Goal: Book appointment/travel/reservation

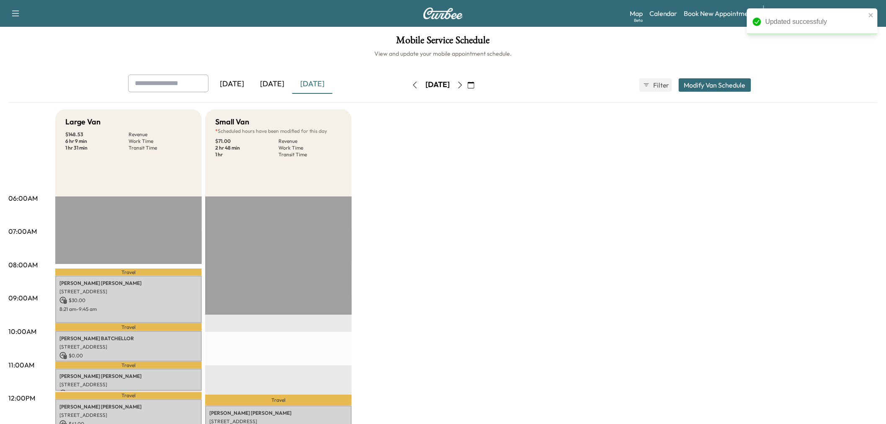
click at [463, 85] on icon "button" at bounding box center [460, 85] width 7 height 7
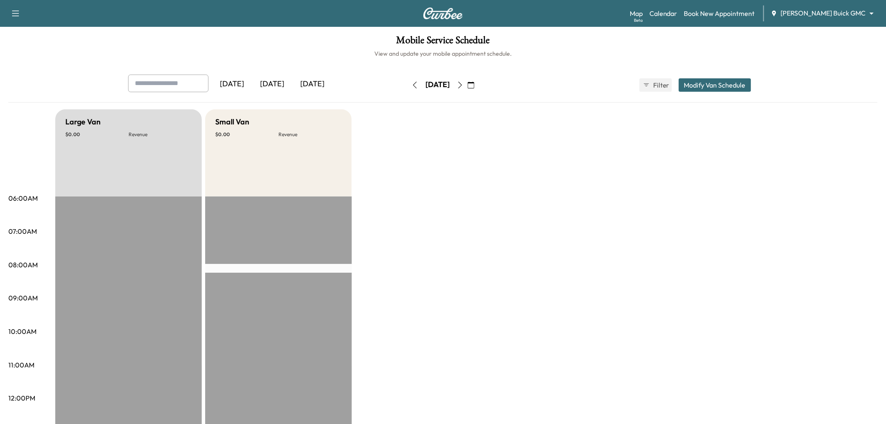
click at [412, 84] on icon "button" at bounding box center [415, 85] width 7 height 7
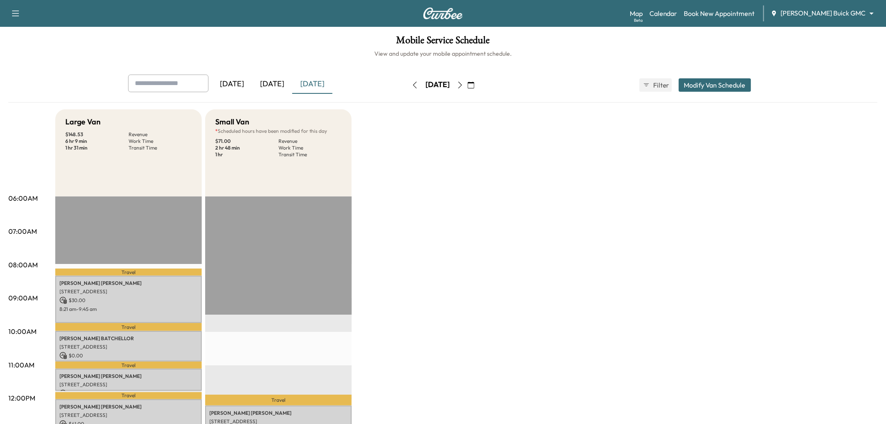
scroll to position [46, 0]
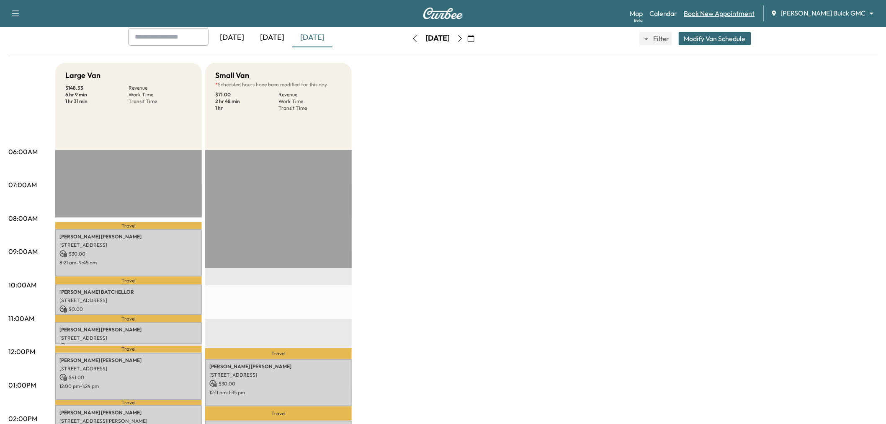
click at [755, 11] on link "Book New Appointment" at bounding box center [719, 13] width 71 height 10
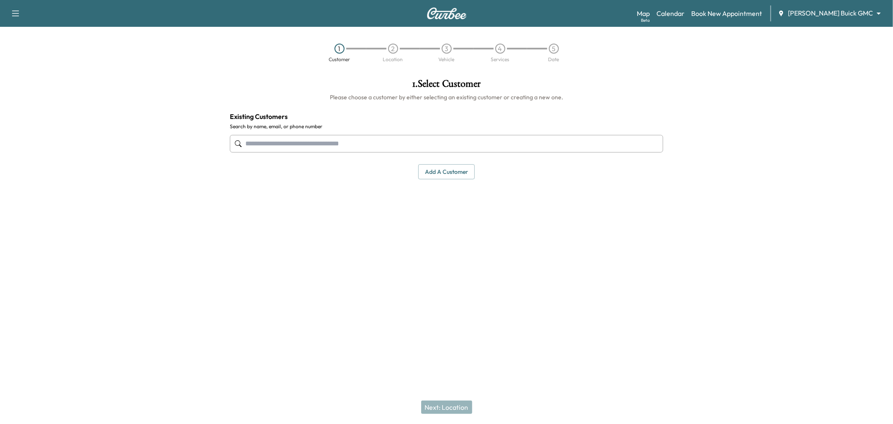
click at [321, 144] on input "text" at bounding box center [446, 144] width 433 height 18
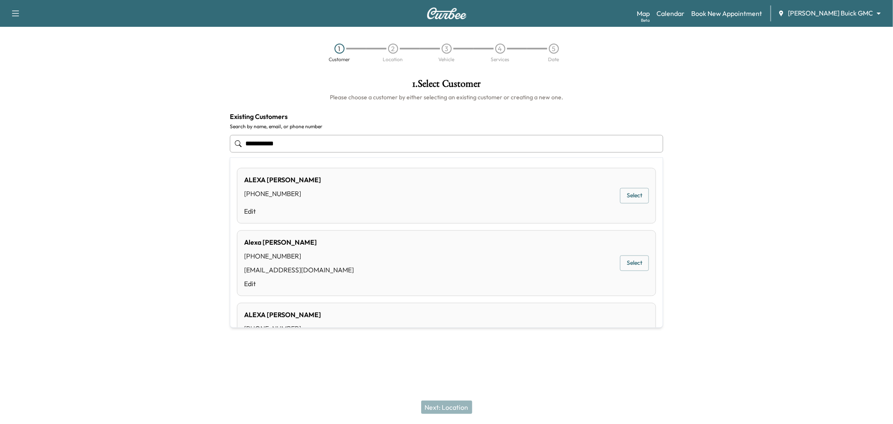
scroll to position [51, 0]
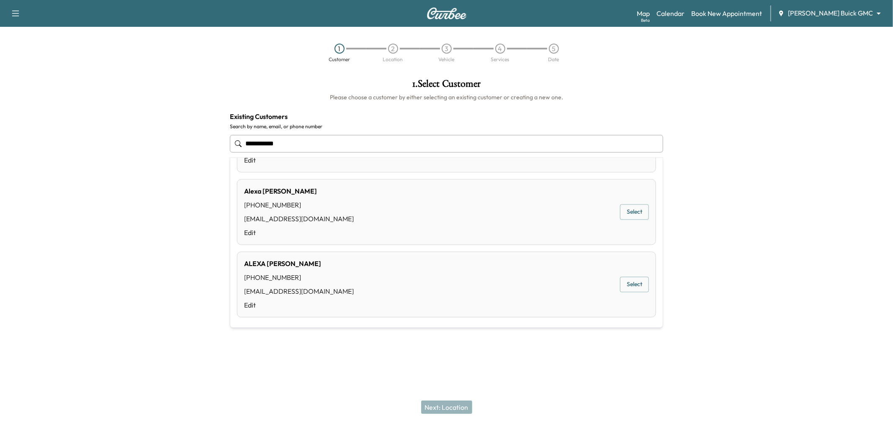
type input "**********"
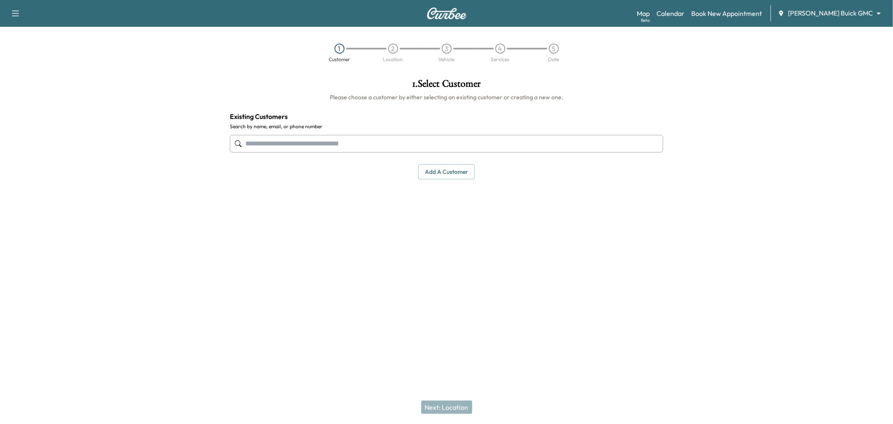
click at [378, 141] on input "text" at bounding box center [446, 144] width 433 height 18
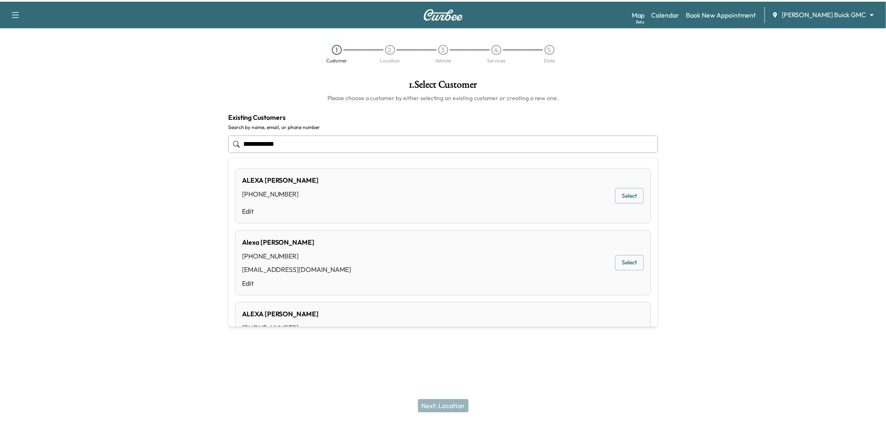
scroll to position [46, 0]
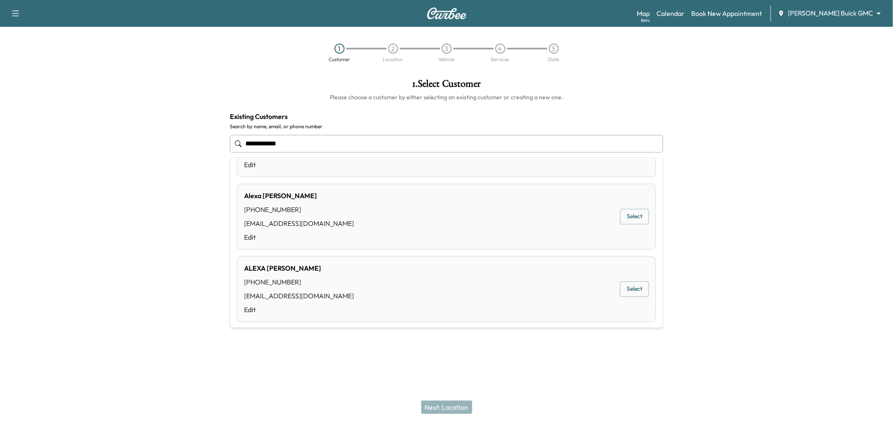
click at [628, 290] on button "Select" at bounding box center [634, 288] width 29 height 15
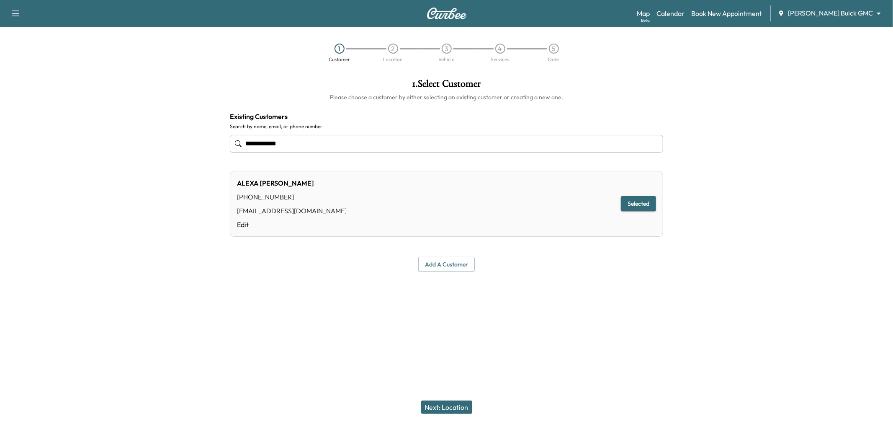
type input "**********"
click at [449, 405] on button "Next: Location" at bounding box center [446, 406] width 51 height 13
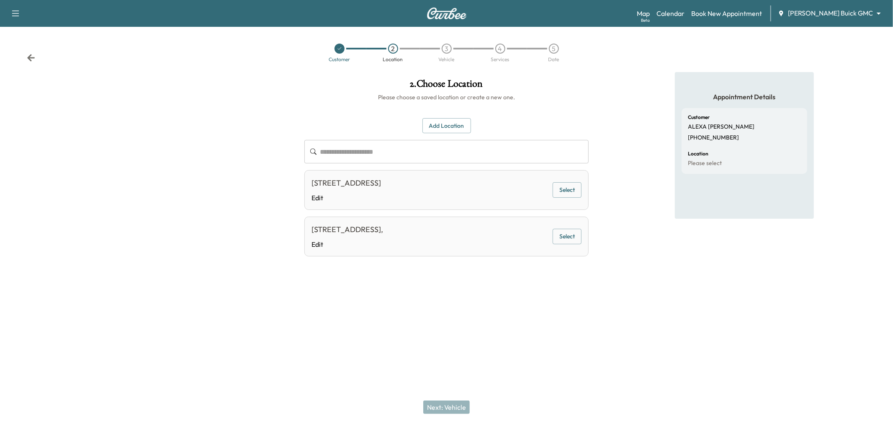
click at [565, 195] on button "Select" at bounding box center [567, 189] width 29 height 15
click at [453, 404] on button "Next: Vehicle" at bounding box center [446, 406] width 46 height 13
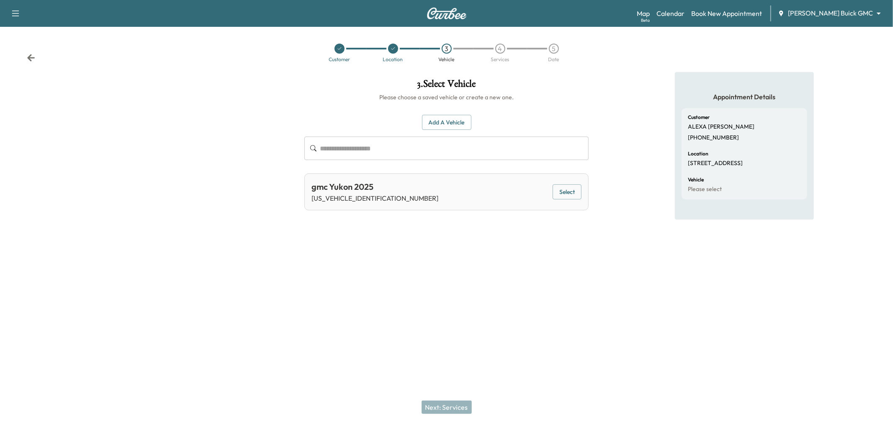
click at [570, 191] on button "Select" at bounding box center [567, 191] width 29 height 15
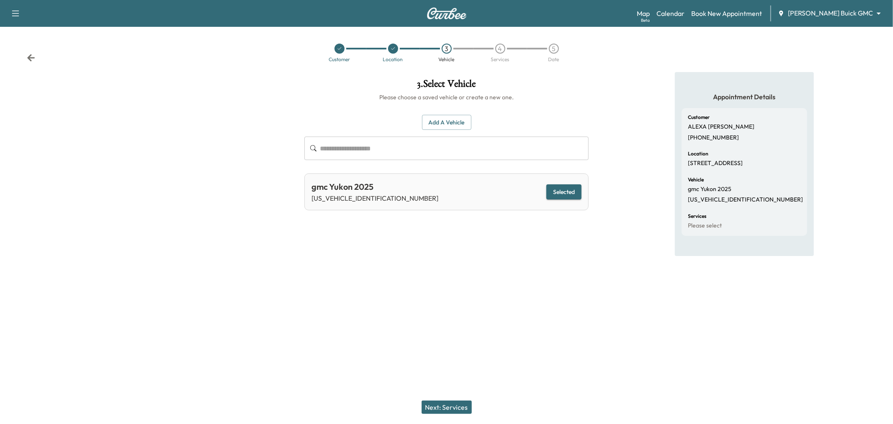
drag, startPoint x: 446, startPoint y: 405, endPoint x: 444, endPoint y: 399, distance: 6.6
click at [446, 405] on button "Next: Services" at bounding box center [447, 406] width 50 height 13
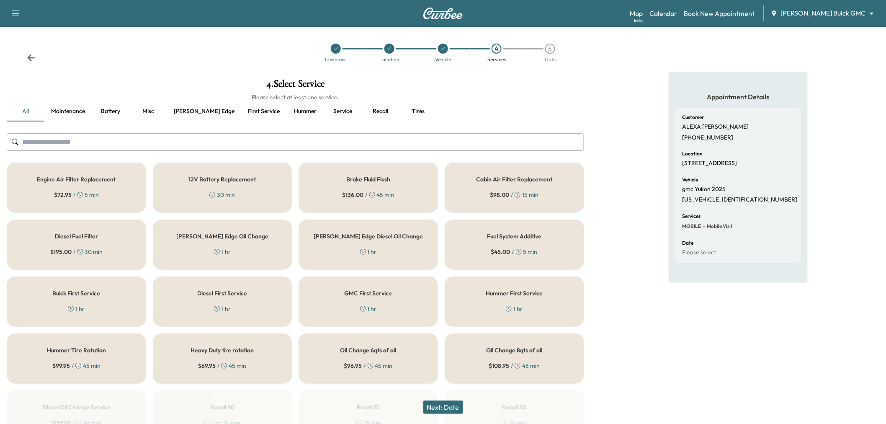
click at [241, 108] on button "First service" at bounding box center [263, 111] width 45 height 20
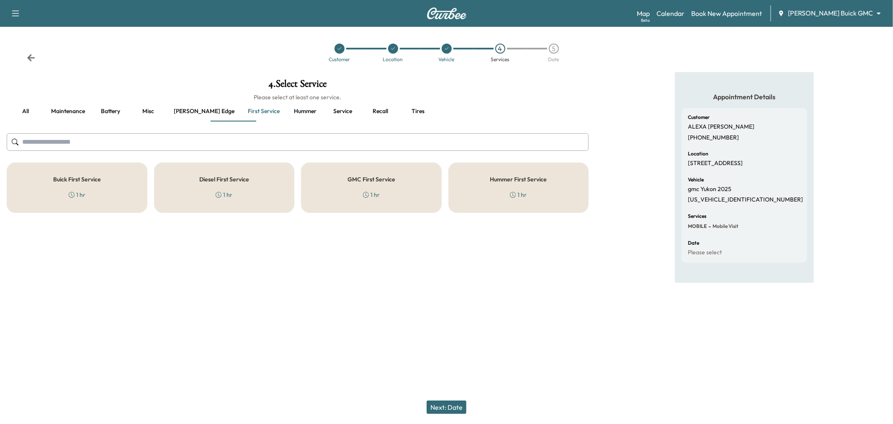
click at [365, 193] on icon at bounding box center [366, 195] width 6 height 6
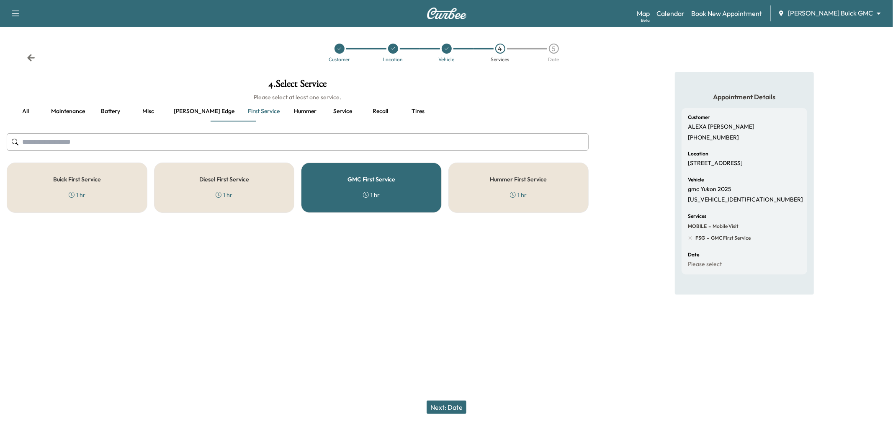
click at [445, 405] on button "Next: Date" at bounding box center [447, 406] width 40 height 13
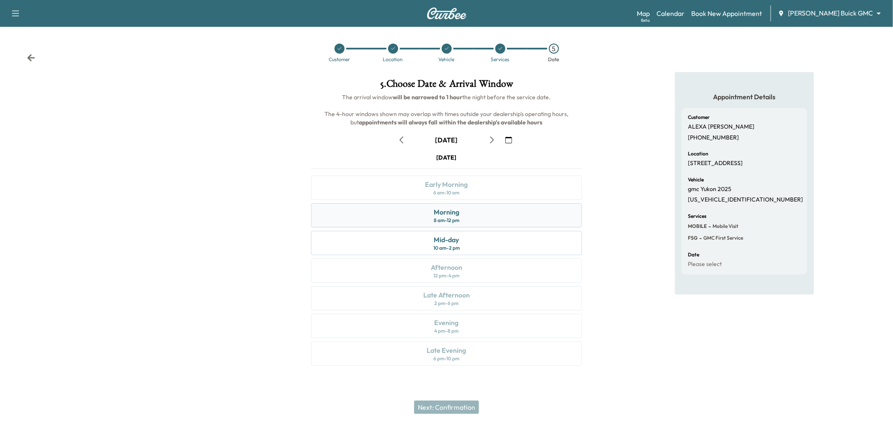
click at [479, 221] on div "Morning 8 am - 12 pm" at bounding box center [446, 215] width 271 height 24
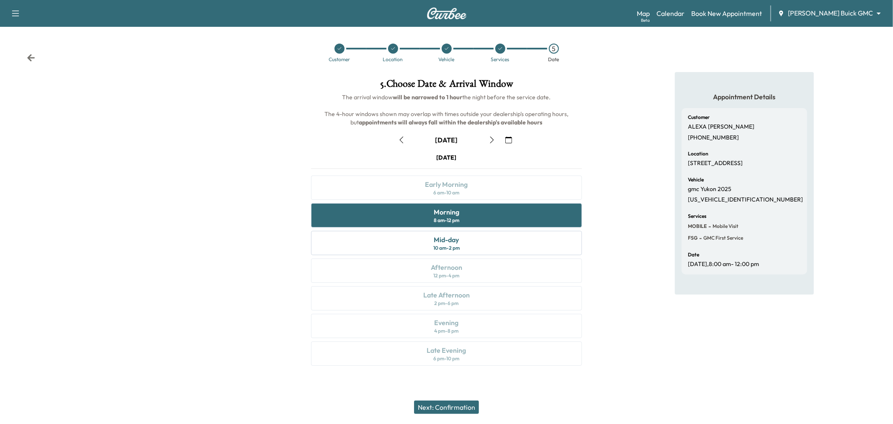
click at [434, 405] on button "Next: Confirmation" at bounding box center [446, 406] width 65 height 13
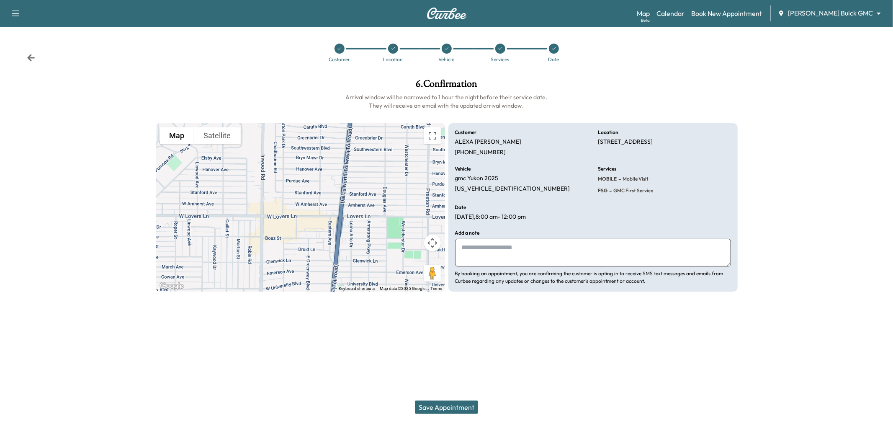
click at [548, 253] on textarea at bounding box center [593, 253] width 276 height 28
type textarea "**********"
click at [580, 348] on div "Support Log Out Map Beta Calendar Book New Appointment Ewing Buick GMC ********…" at bounding box center [446, 212] width 893 height 424
click at [492, 187] on p "1GKS1DRL6SR178847" at bounding box center [512, 189] width 115 height 8
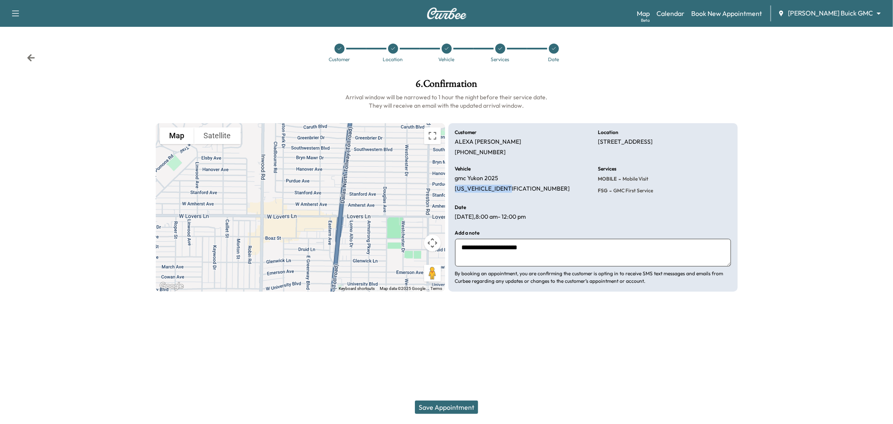
copy p "1GKS1DRL6SR178847"
click at [554, 51] on icon at bounding box center [553, 48] width 5 height 5
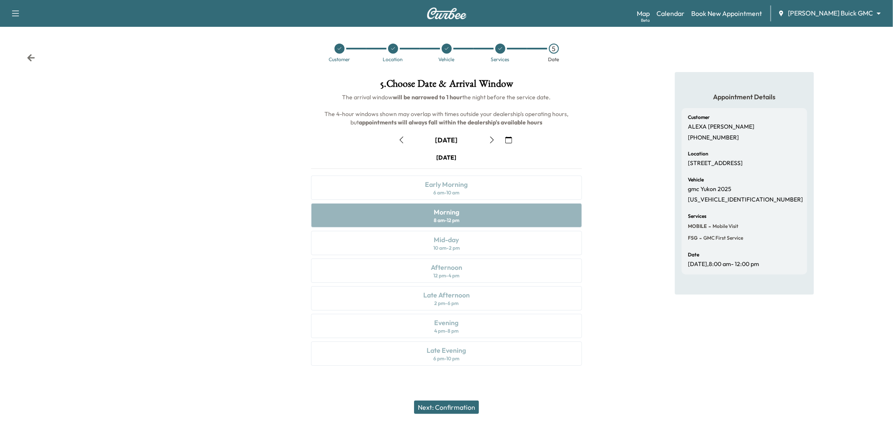
click at [492, 140] on icon "button" at bounding box center [492, 139] width 4 height 7
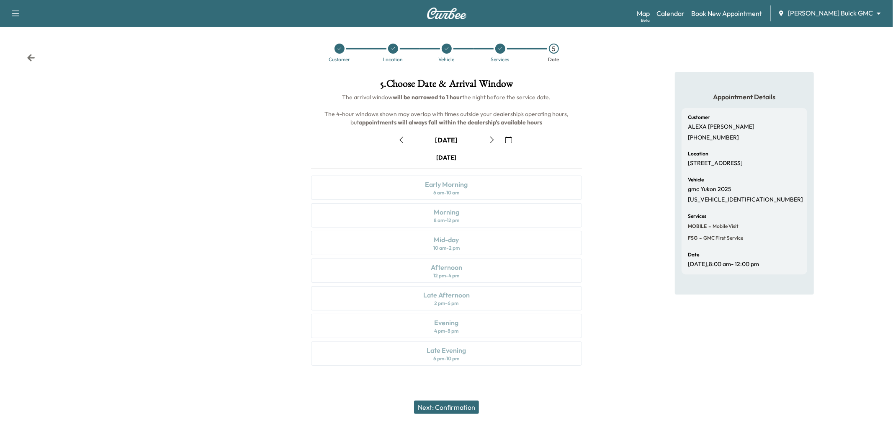
click at [491, 140] on icon "button" at bounding box center [492, 139] width 7 height 7
click at [402, 136] on icon "button" at bounding box center [401, 139] width 7 height 7
click at [489, 139] on icon "button" at bounding box center [492, 139] width 7 height 7
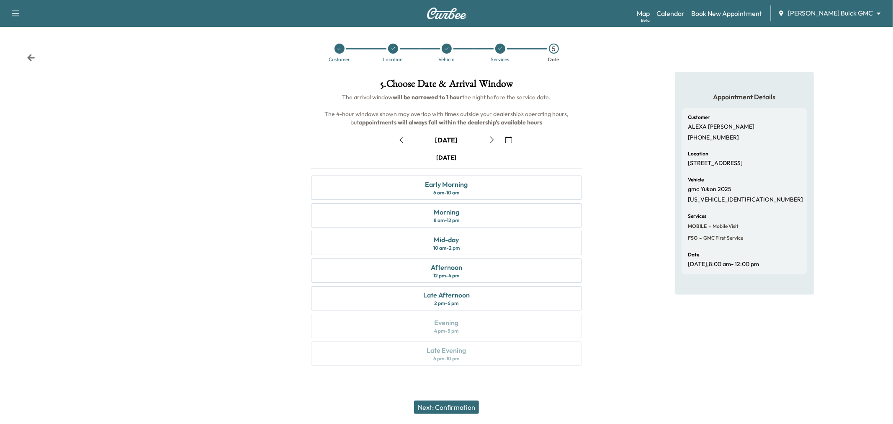
click at [401, 140] on icon "button" at bounding box center [401, 139] width 7 height 7
click at [507, 138] on icon "button" at bounding box center [508, 139] width 7 height 7
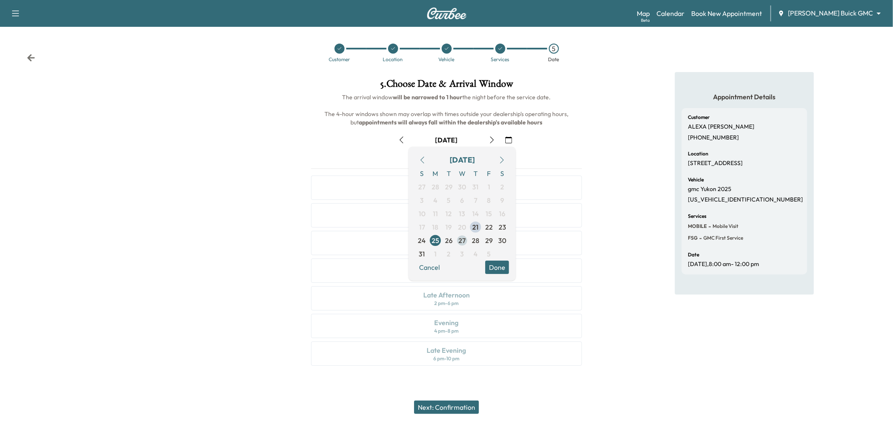
click at [455, 240] on span "27" at bounding box center [461, 240] width 13 height 13
click at [438, 240] on span "25" at bounding box center [436, 240] width 8 height 10
click at [497, 270] on button "Done" at bounding box center [497, 266] width 24 height 13
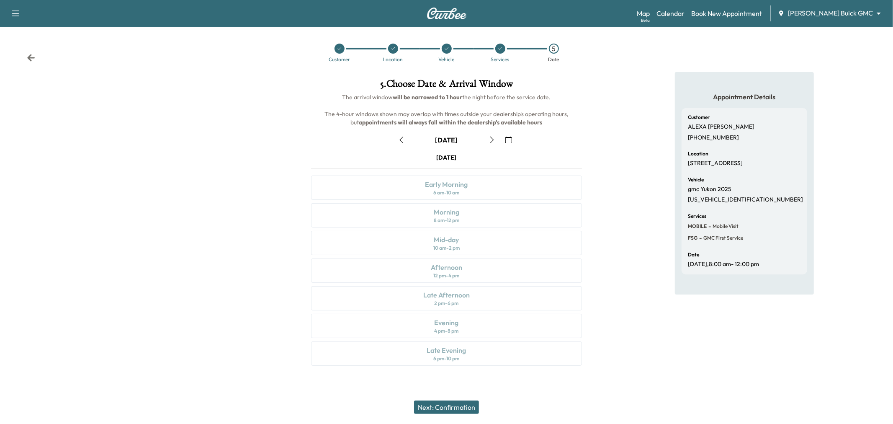
click at [490, 138] on icon "button" at bounding box center [492, 139] width 7 height 7
click at [402, 140] on icon "button" at bounding box center [401, 139] width 7 height 7
click at [490, 216] on div "Morning 8 am - 12 pm" at bounding box center [446, 215] width 271 height 24
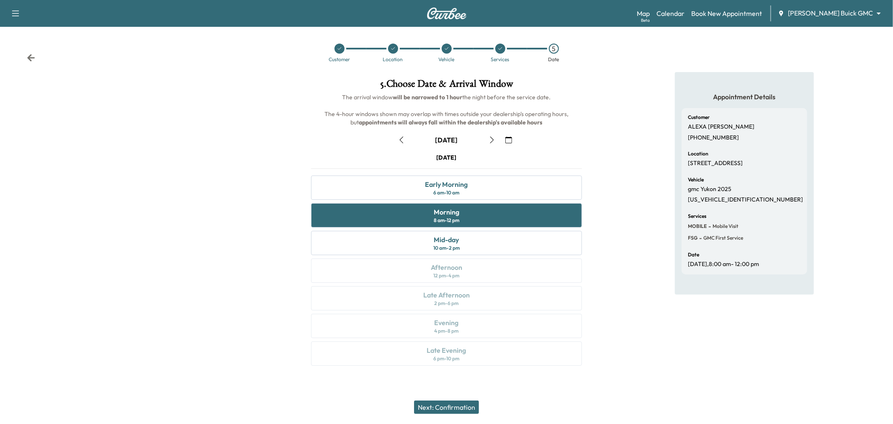
click at [436, 405] on button "Next: Confirmation" at bounding box center [446, 406] width 65 height 13
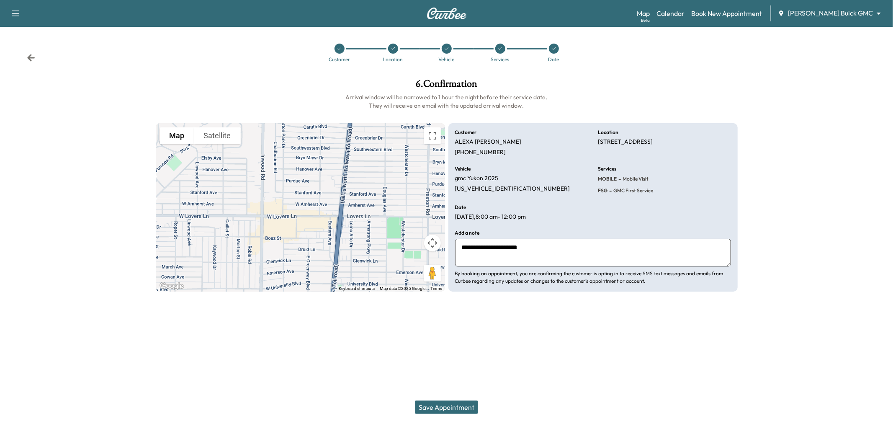
click at [437, 403] on button "Save Appointment" at bounding box center [446, 406] width 63 height 13
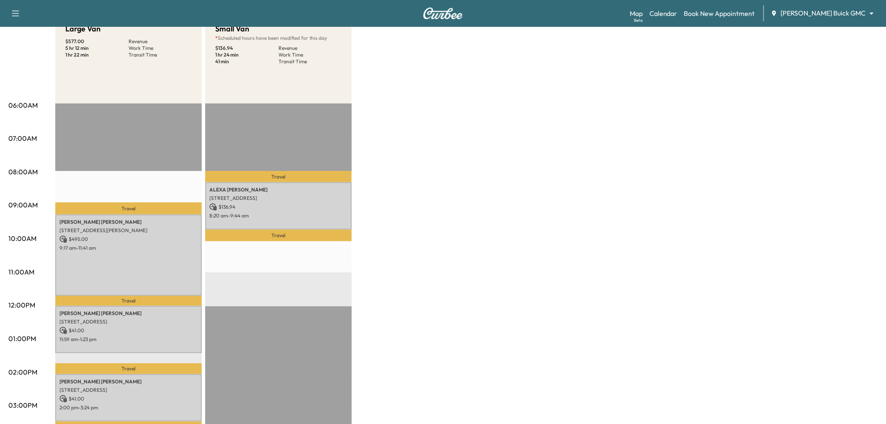
scroll to position [232, 0]
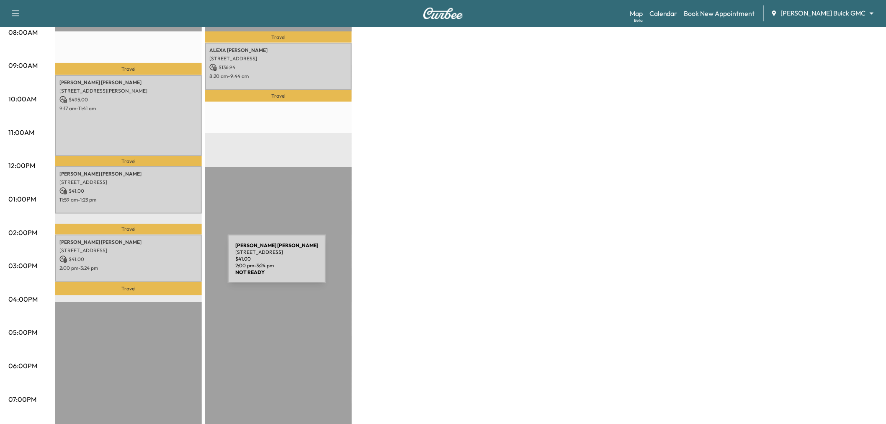
click at [165, 265] on p "2:00 pm - 3:24 pm" at bounding box center [128, 268] width 138 height 7
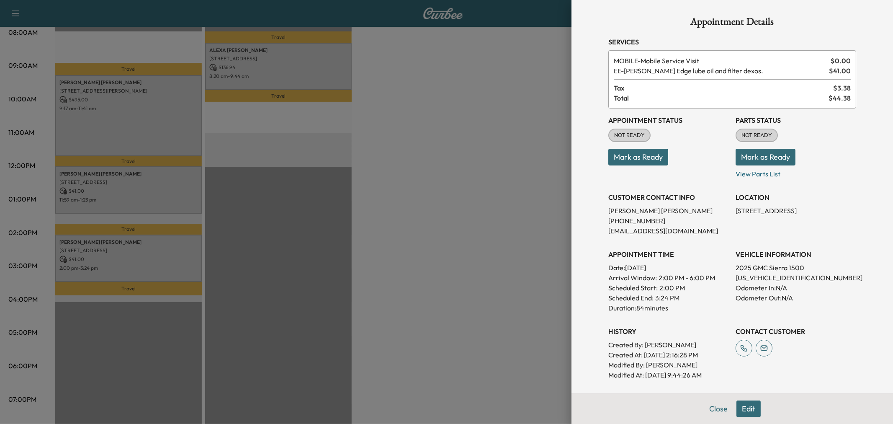
click at [135, 203] on div at bounding box center [446, 212] width 893 height 424
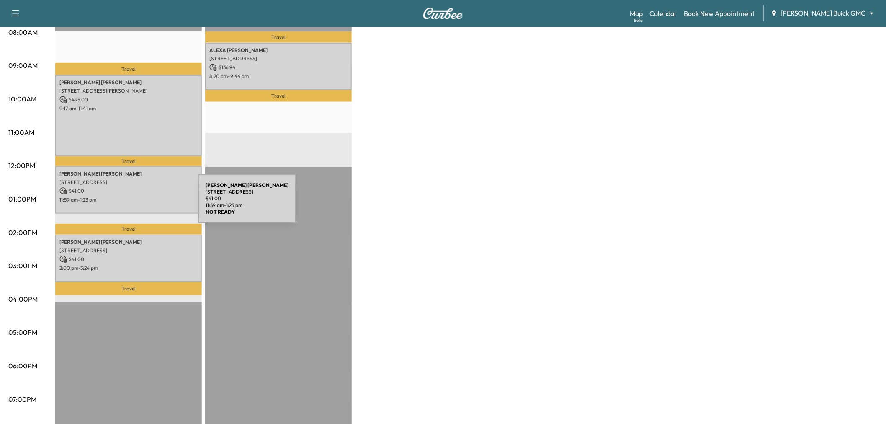
click at [135, 203] on div "Lori Hedrick 601 MIST FLOWER DR, LITTLE ELM, TX 75068, USA $ 41.00 11:59 am - 1…" at bounding box center [128, 189] width 147 height 47
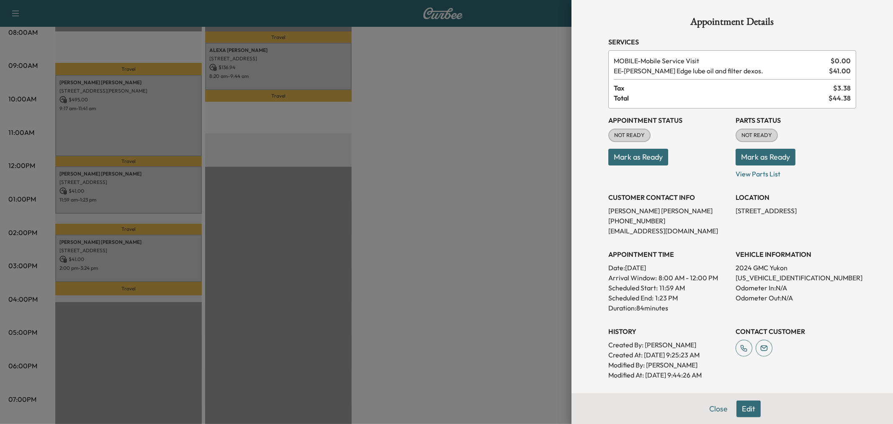
click at [137, 123] on div at bounding box center [446, 212] width 893 height 424
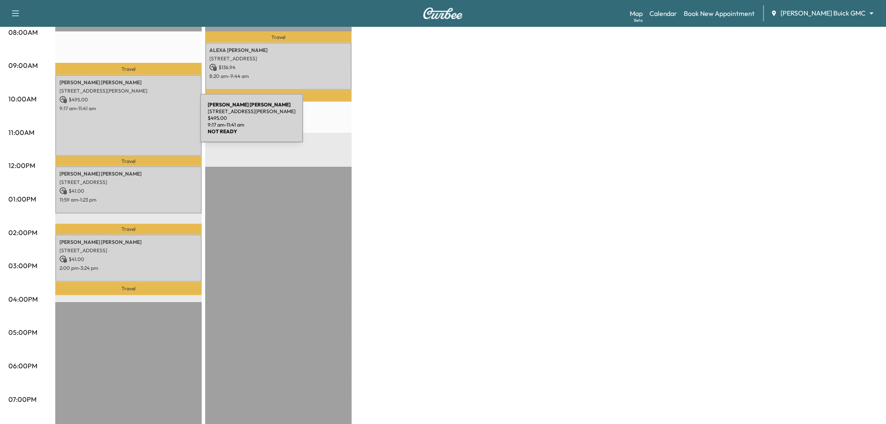
click at [137, 123] on div "[PERSON_NAME] [STREET_ADDRESS][PERSON_NAME] $ 495.00 9:17 am - 11:41 am" at bounding box center [128, 115] width 147 height 81
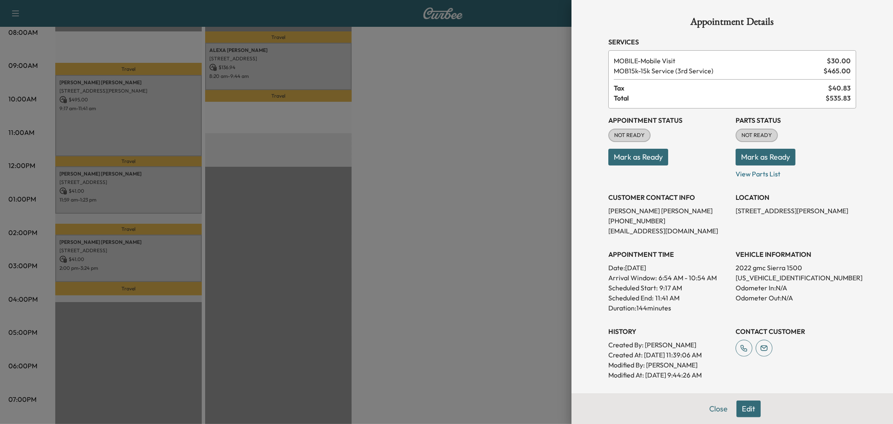
click at [480, 159] on div at bounding box center [446, 212] width 893 height 424
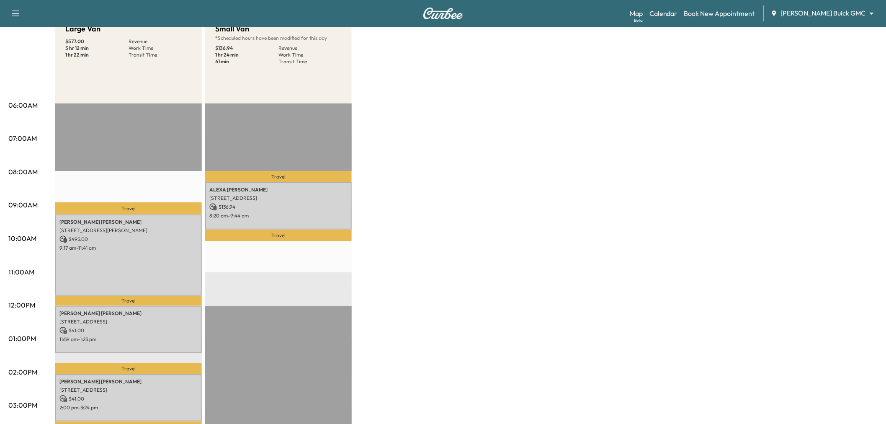
scroll to position [139, 0]
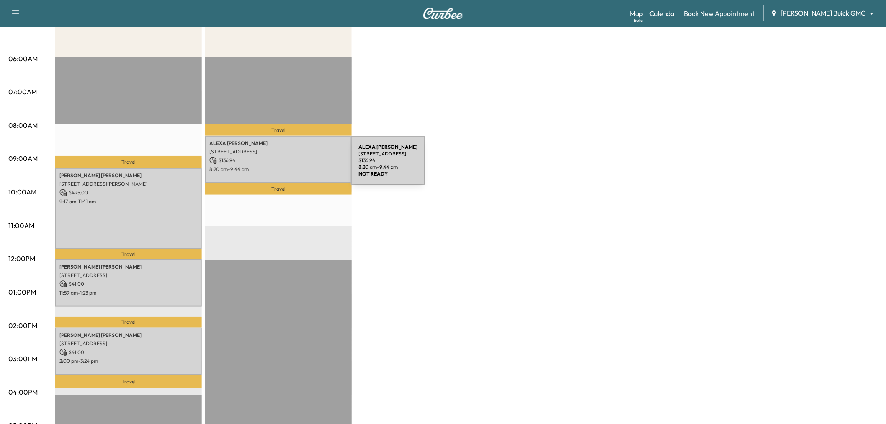
click at [288, 166] on p "8:20 am - 9:44 am" at bounding box center [278, 169] width 138 height 7
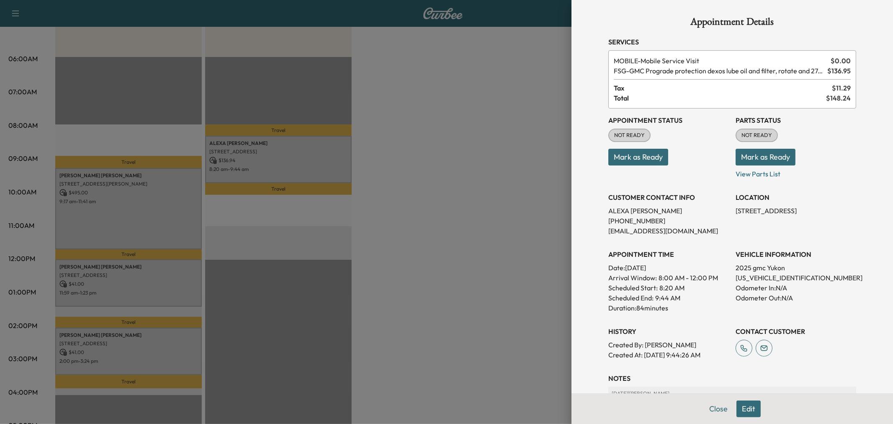
click at [769, 214] on p "5600 W AMHERST AVE, DALLAS, TX 75209, US" at bounding box center [796, 211] width 121 height 10
click at [684, 204] on div "CUSTOMER CONTACT INFO ALEXA HOLMES (214) 334-0061 ALEXAFULLER77@GMAIL.COM" at bounding box center [668, 210] width 121 height 50
click at [394, 172] on div at bounding box center [446, 212] width 893 height 424
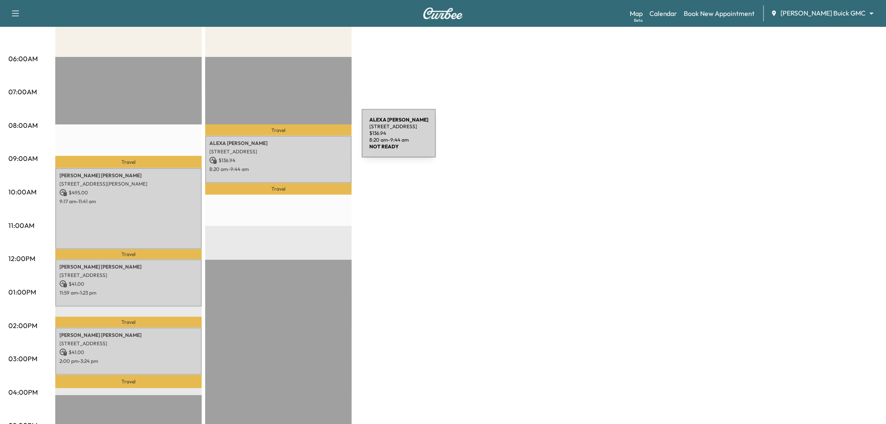
click at [309, 162] on p "$ 136.94" at bounding box center [278, 161] width 138 height 8
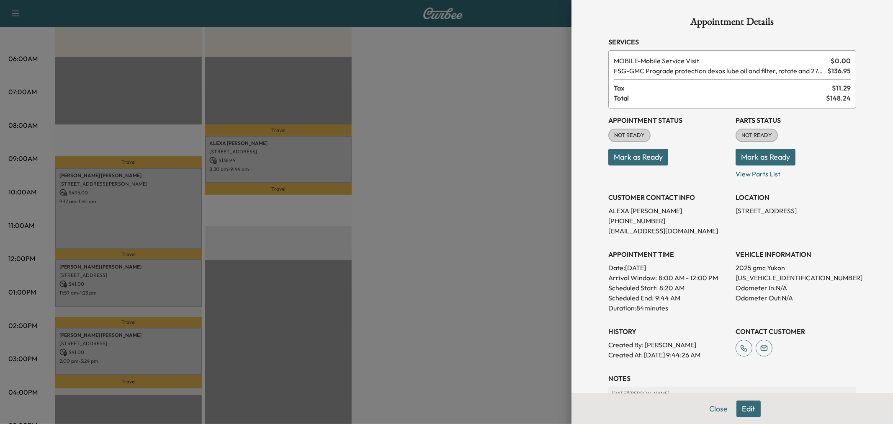
click at [736, 407] on button "Edit" at bounding box center [748, 408] width 24 height 17
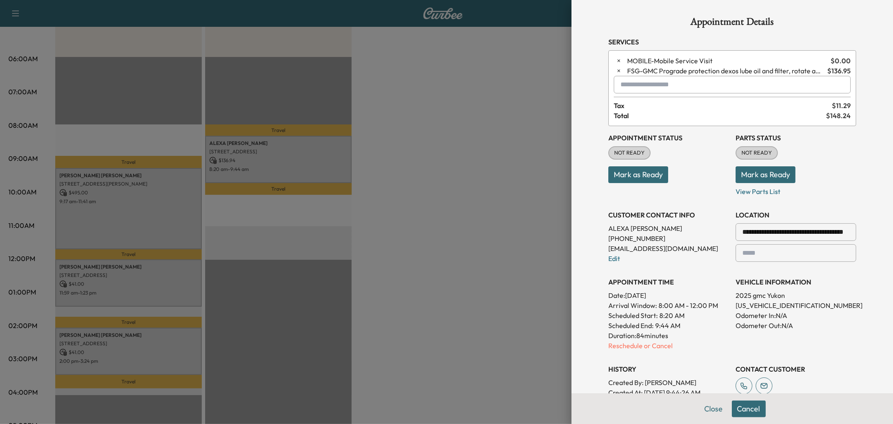
drag, startPoint x: 736, startPoint y: 232, endPoint x: 818, endPoint y: 230, distance: 82.5
click at [818, 230] on div "**********" at bounding box center [796, 232] width 121 height 18
click at [818, 230] on input "**********" at bounding box center [796, 232] width 121 height 18
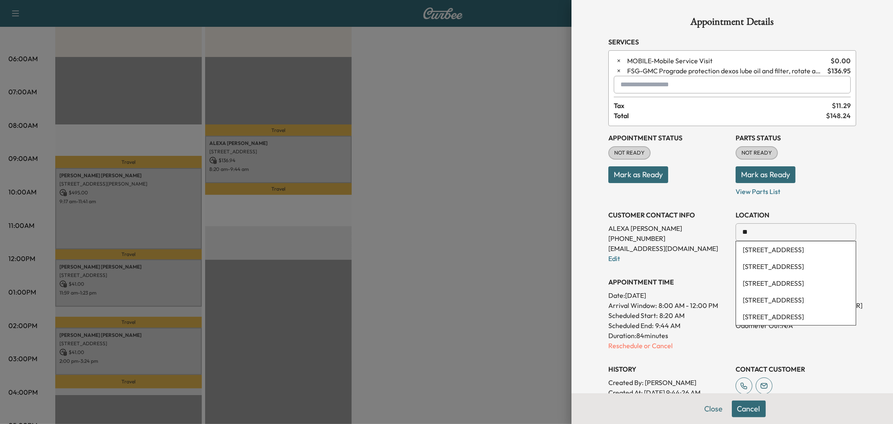
type input "*"
click at [795, 246] on li "4108 Caruth Boulevard, Dallas, TX, USA" at bounding box center [796, 254] width 120 height 27
type input "**********"
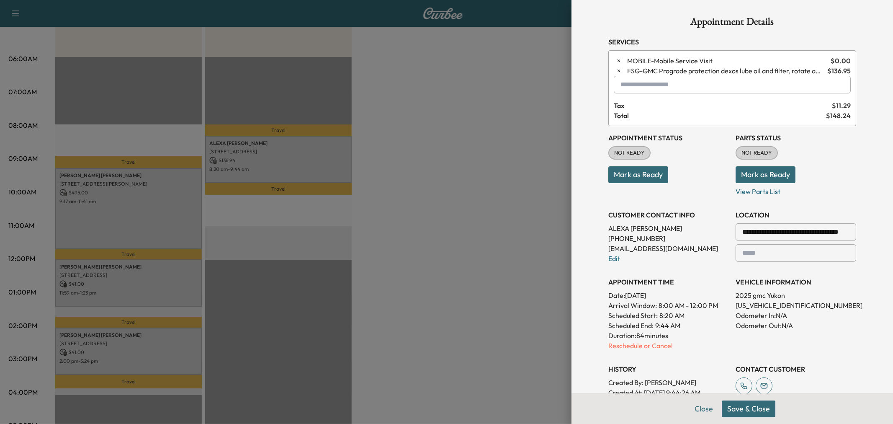
click at [759, 407] on button "Save & Close" at bounding box center [749, 408] width 54 height 17
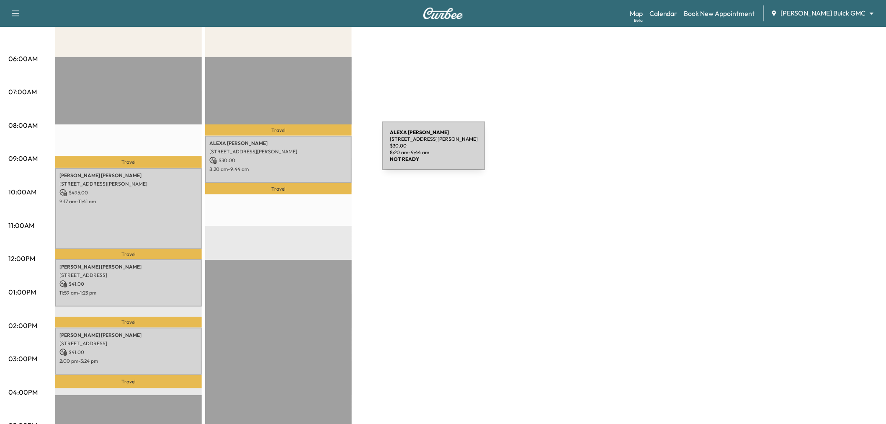
click at [319, 151] on p "4108 Caruth Blvd, Dallas, TX 75225, USA" at bounding box center [278, 151] width 138 height 7
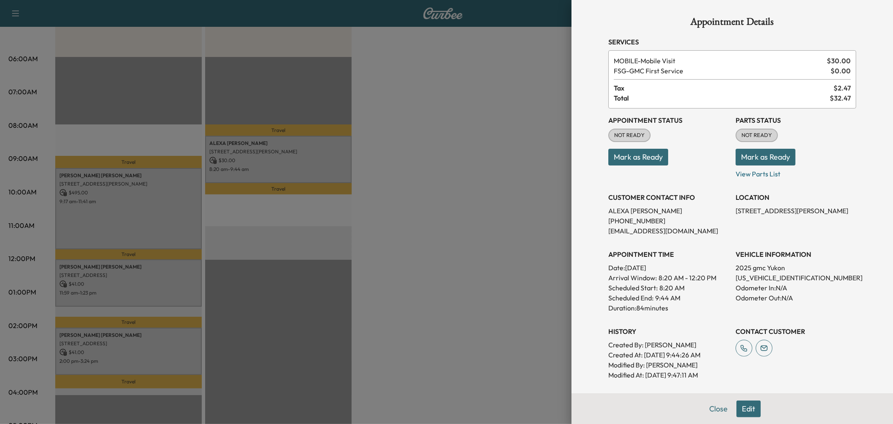
click at [446, 174] on div at bounding box center [446, 212] width 893 height 424
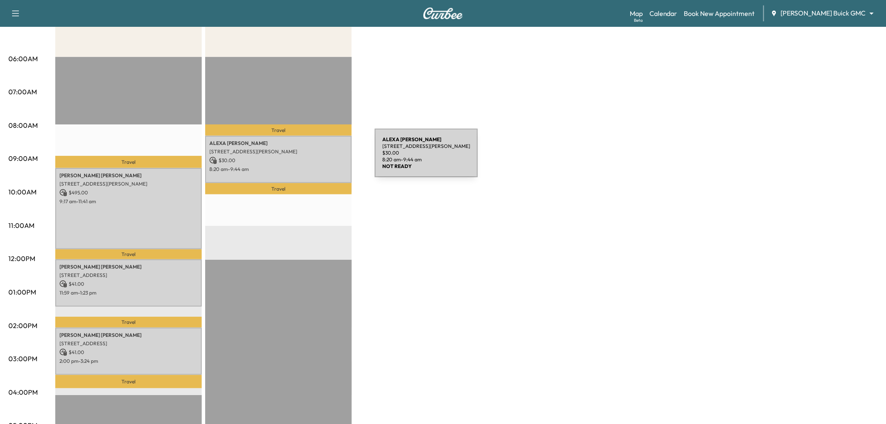
click at [310, 158] on p "$ 30.00" at bounding box center [278, 161] width 138 height 8
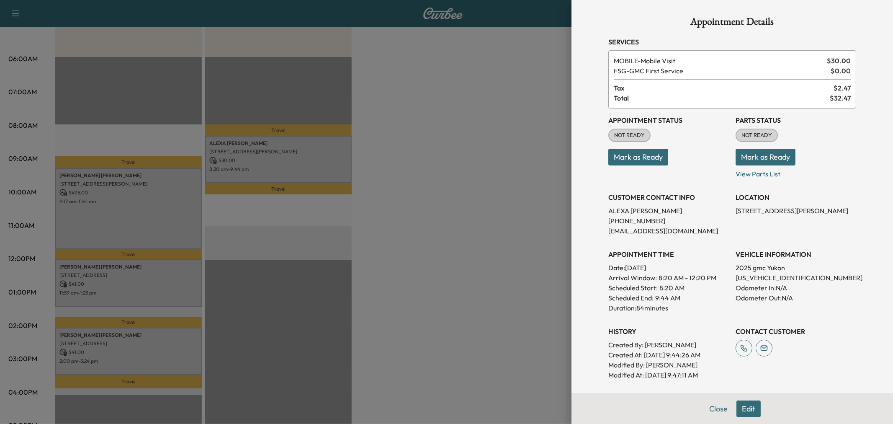
click at [517, 295] on div at bounding box center [446, 212] width 893 height 424
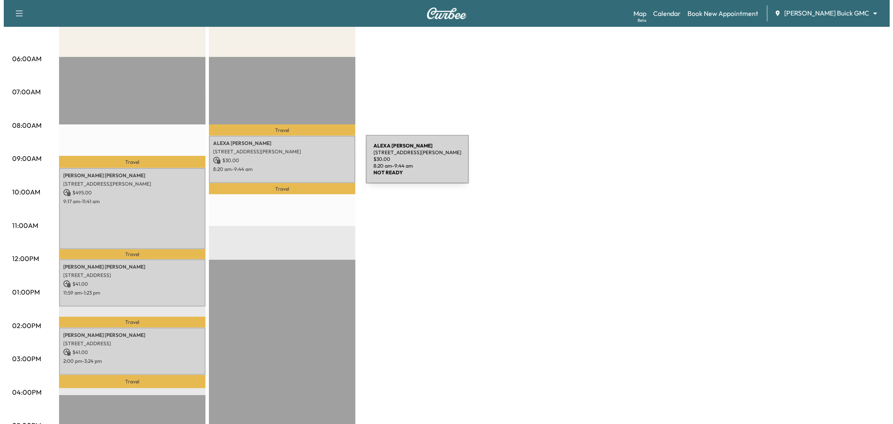
scroll to position [0, 0]
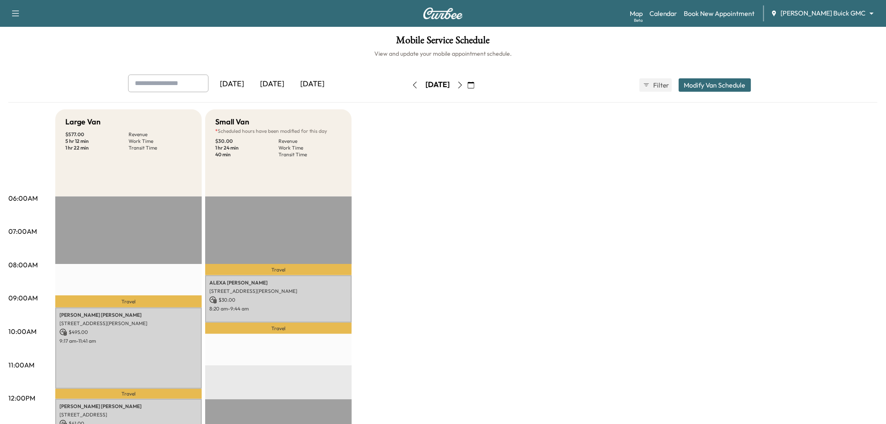
click at [329, 90] on div "[DATE]" at bounding box center [312, 84] width 40 height 19
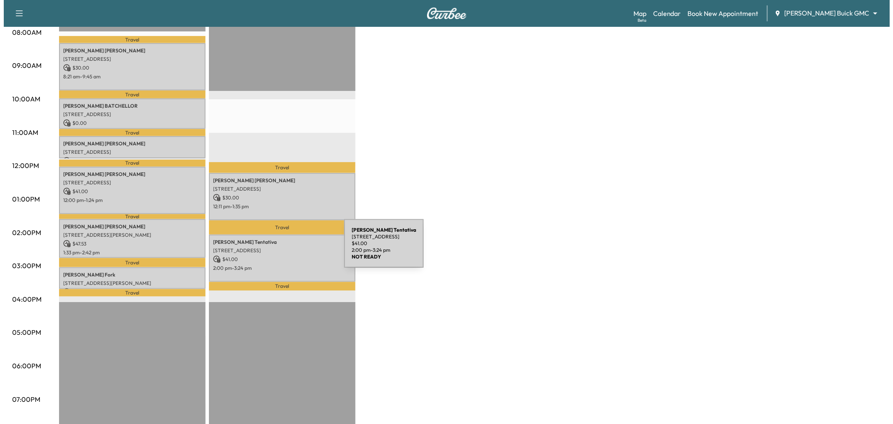
scroll to position [186, 0]
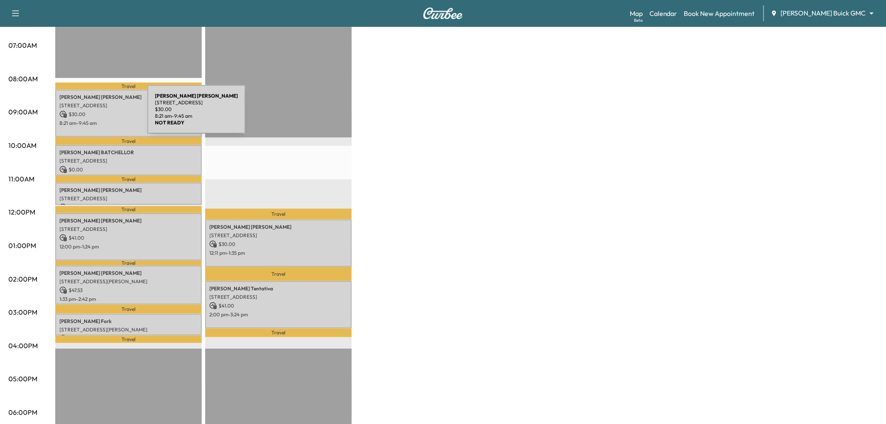
click at [84, 111] on p "$ 30.00" at bounding box center [128, 115] width 138 height 8
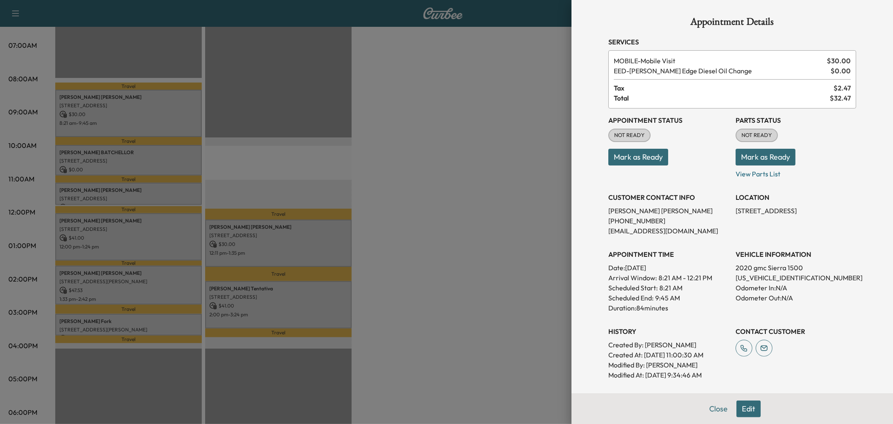
click at [127, 152] on div at bounding box center [446, 212] width 893 height 424
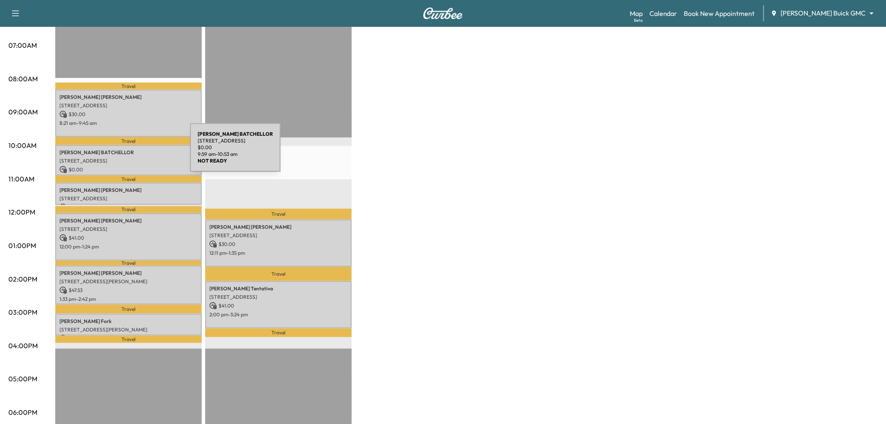
click at [127, 152] on p "MICHAEL BATCHELLOR" at bounding box center [128, 152] width 138 height 7
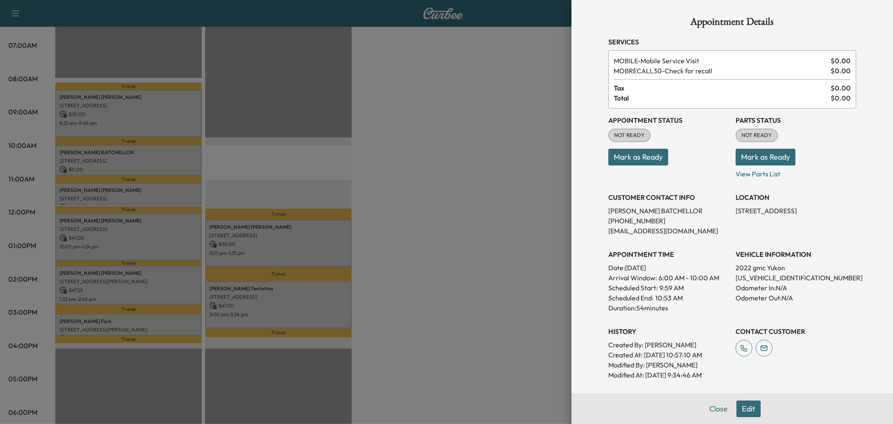
click at [131, 185] on div at bounding box center [446, 212] width 893 height 424
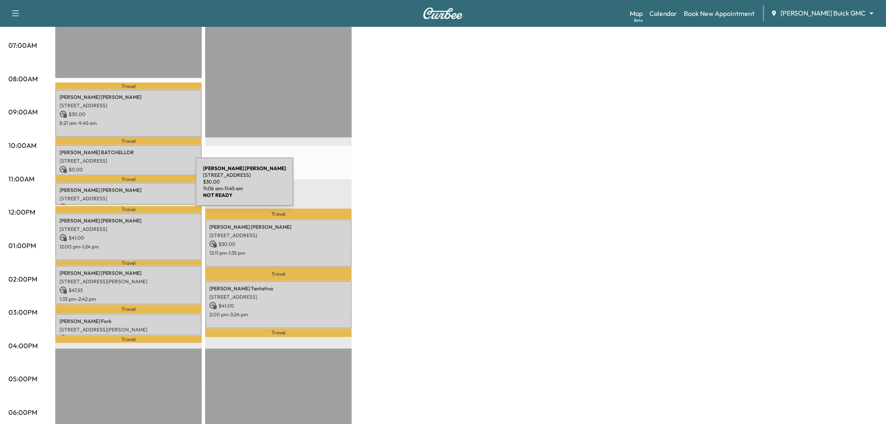
click at [133, 187] on p "Jeffrey Baer" at bounding box center [128, 190] width 138 height 7
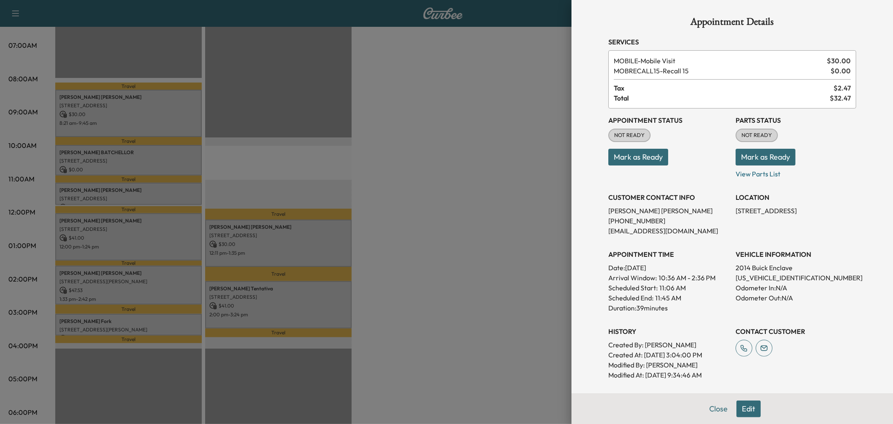
click at [135, 225] on div at bounding box center [446, 212] width 893 height 424
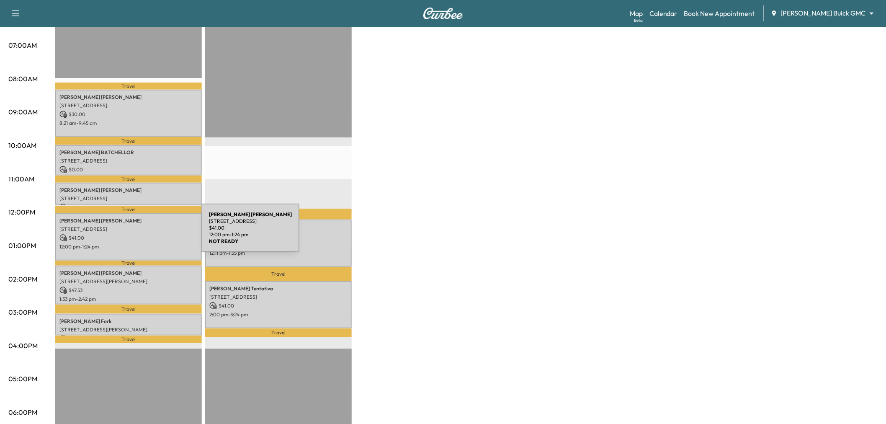
click at [139, 234] on p "$ 41.00" at bounding box center [128, 238] width 138 height 8
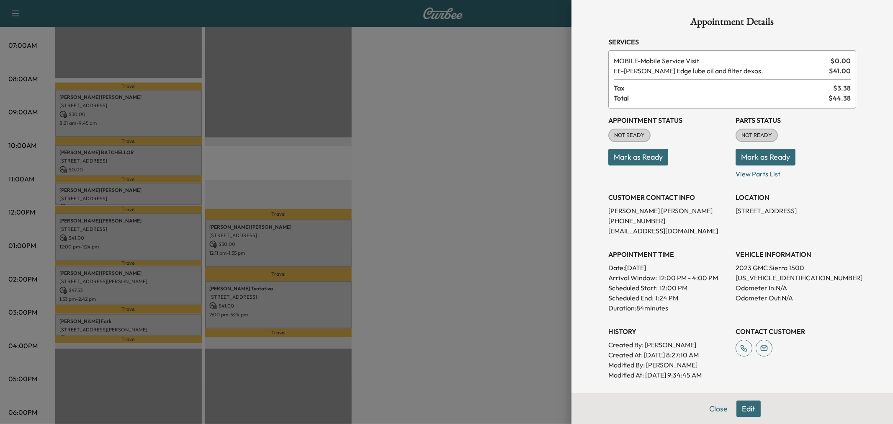
click at [127, 283] on div at bounding box center [446, 212] width 893 height 424
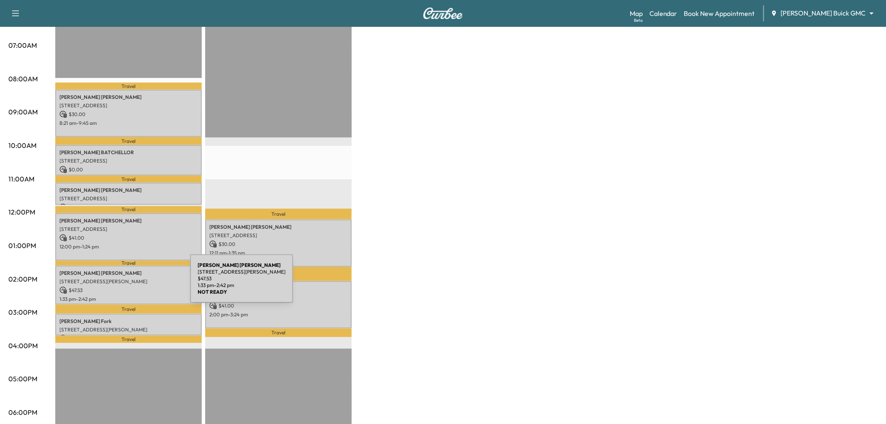
click at [127, 286] on p "$ 47.53" at bounding box center [128, 290] width 138 height 8
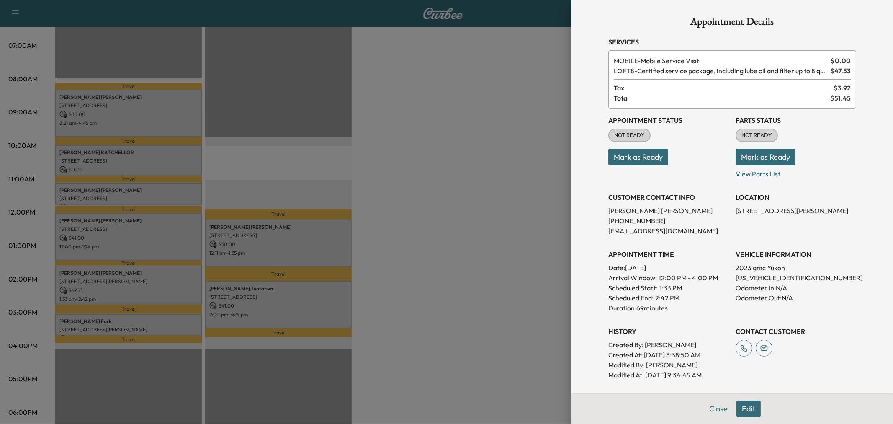
click at [123, 312] on div at bounding box center [446, 212] width 893 height 424
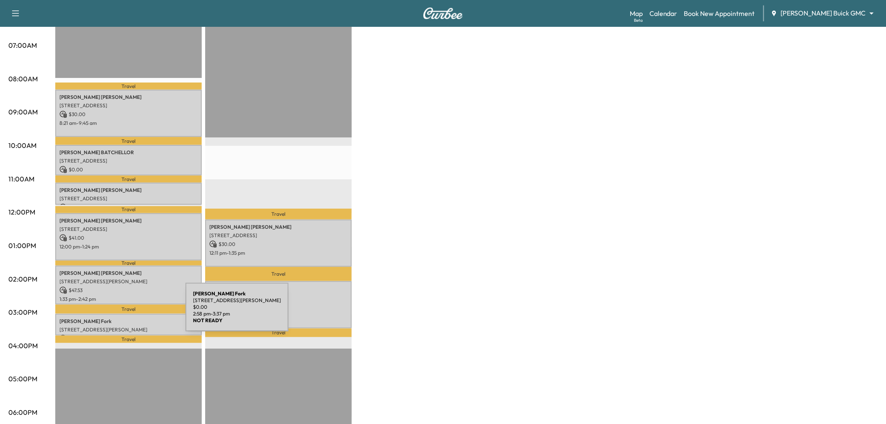
click at [123, 314] on div "Bethany Fork 409 Enid Dr, Lewisville, TX 75056, USA $ 0.00 2:58 pm - 3:37 pm" at bounding box center [128, 325] width 147 height 22
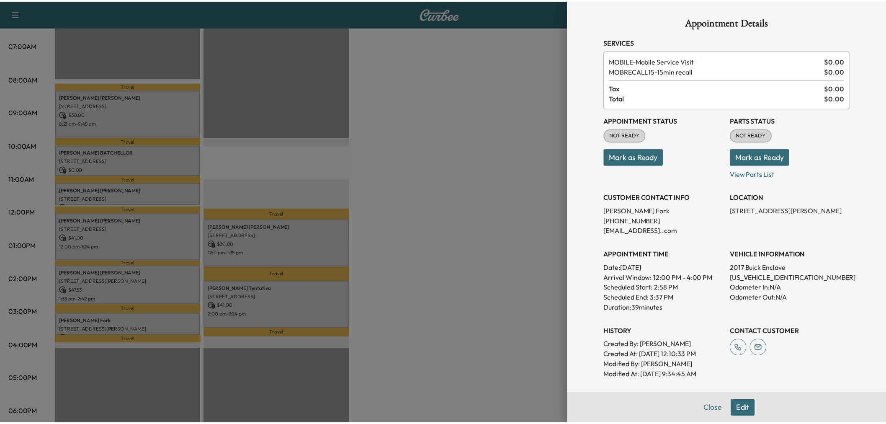
scroll to position [93, 0]
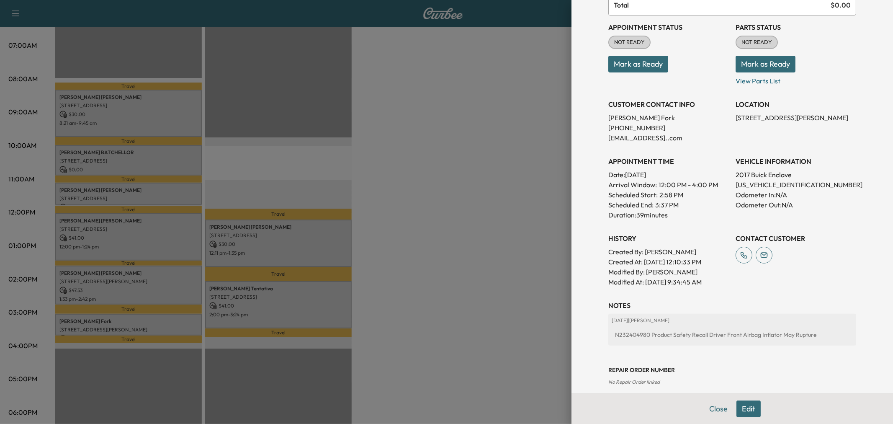
click at [464, 156] on div at bounding box center [446, 212] width 893 height 424
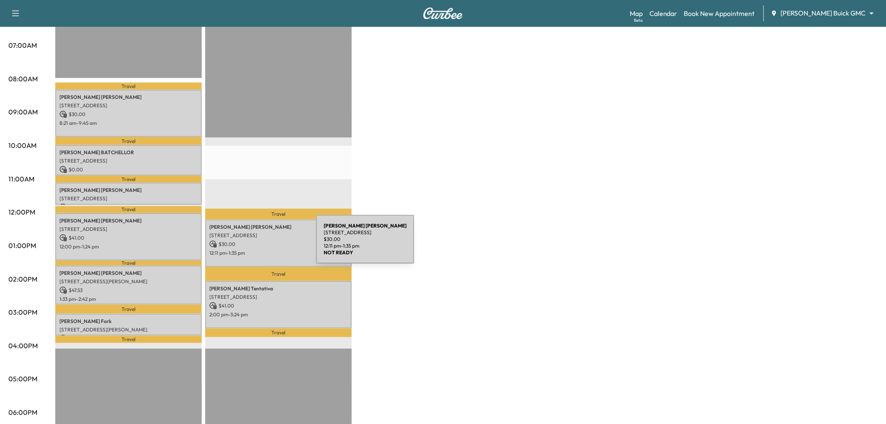
click at [253, 244] on p "$ 30.00" at bounding box center [278, 244] width 138 height 8
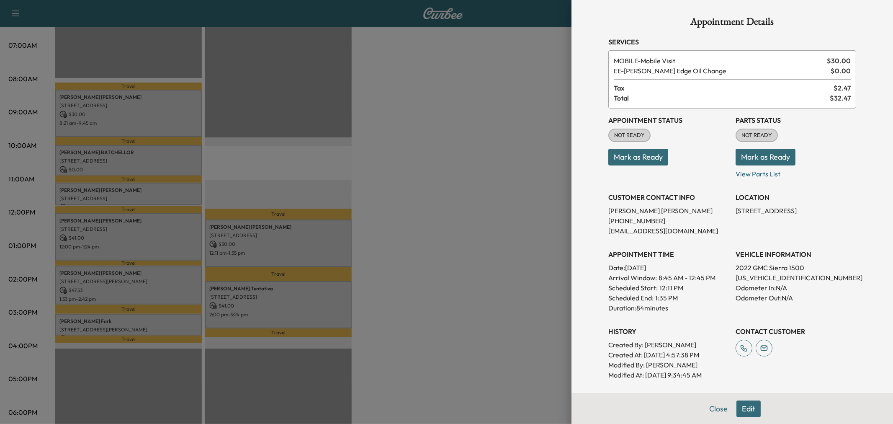
click at [313, 292] on div at bounding box center [446, 212] width 893 height 424
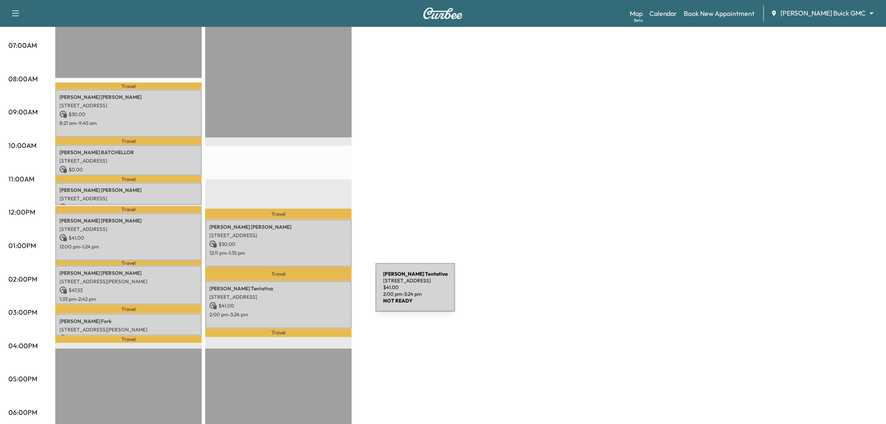
click at [313, 293] on p "[STREET_ADDRESS]" at bounding box center [278, 296] width 138 height 7
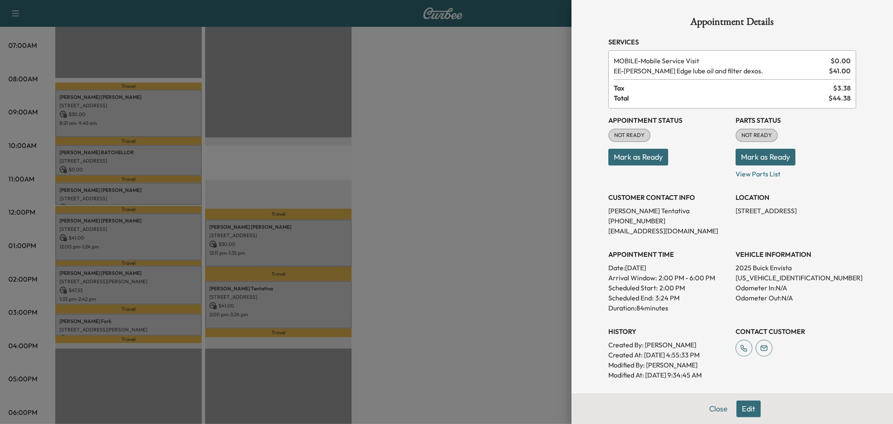
click at [497, 188] on div at bounding box center [446, 212] width 893 height 424
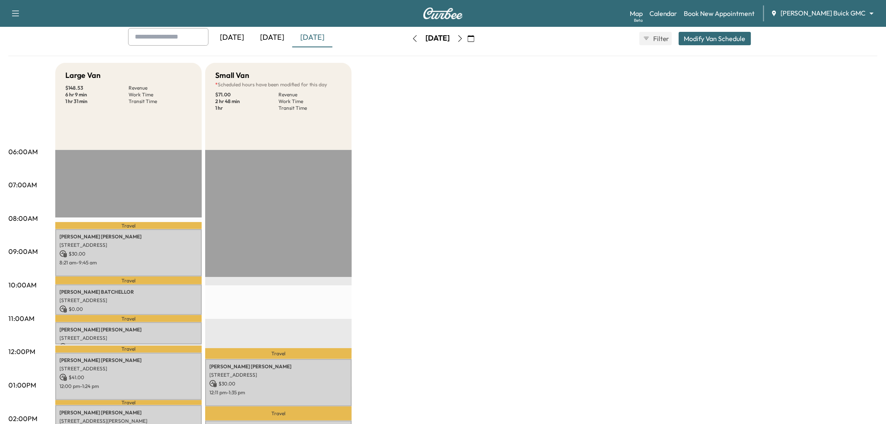
scroll to position [0, 0]
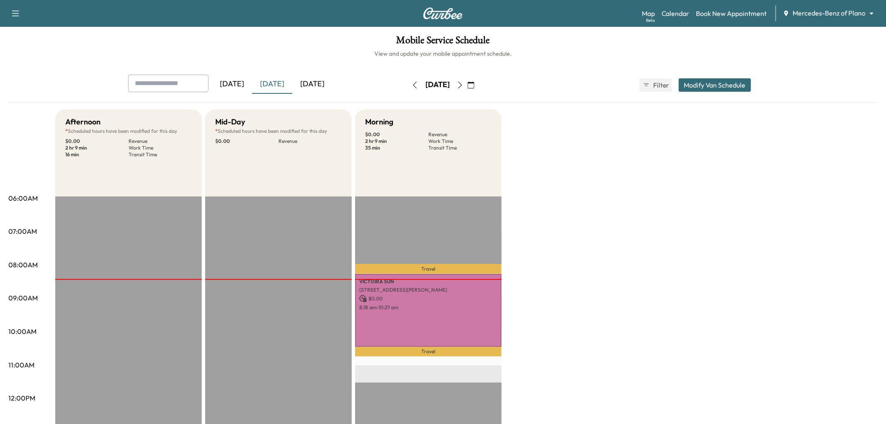
click at [810, 10] on body "Support Log Out Map Beta Calendar Book New Appointment Mercedes-Benz of Plano *…" at bounding box center [443, 212] width 886 height 424
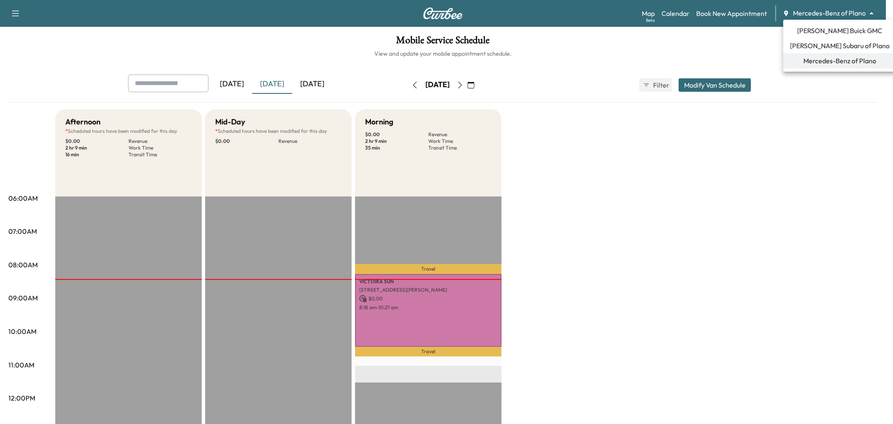
click at [813, 28] on span "[PERSON_NAME] Buick GMC" at bounding box center [840, 31] width 85 height 10
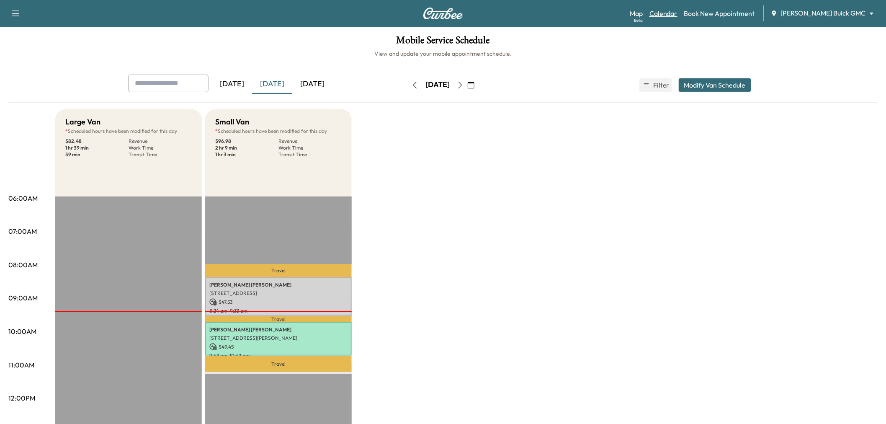
click at [677, 9] on link "Calendar" at bounding box center [663, 13] width 28 height 10
click at [463, 82] on icon "button" at bounding box center [460, 85] width 7 height 7
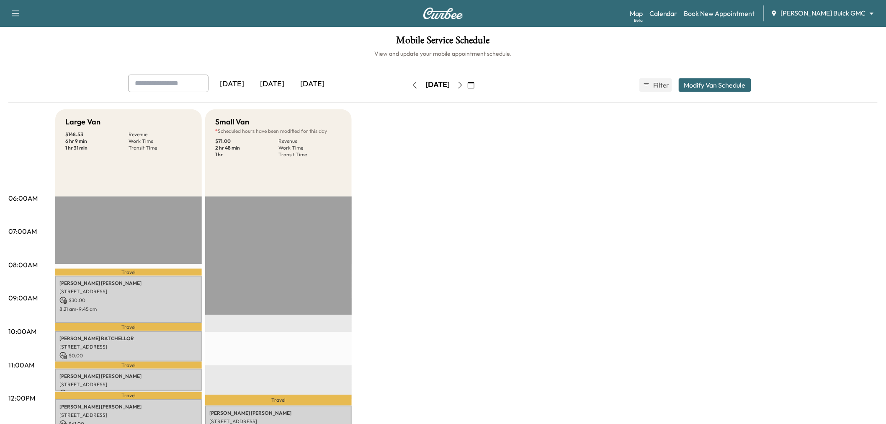
click at [708, 86] on button "Modify Van Schedule" at bounding box center [715, 84] width 72 height 13
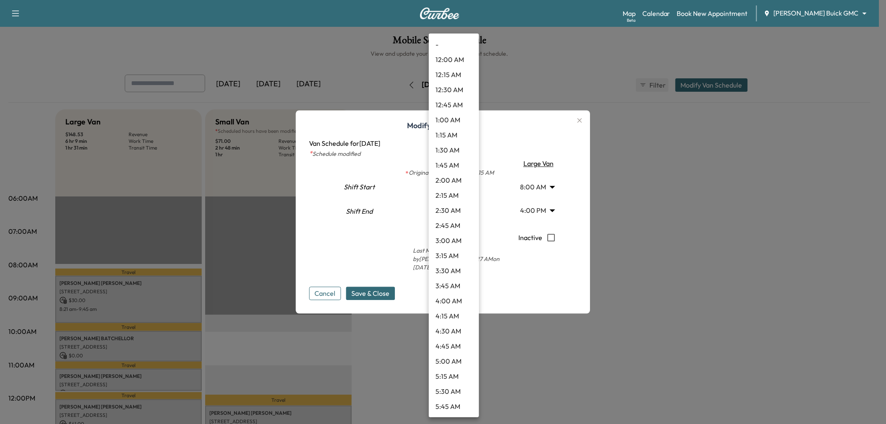
click at [457, 187] on body "Support Log Out Map Beta Calendar Book New Appointment [PERSON_NAME] Buick GMC …" at bounding box center [443, 212] width 886 height 424
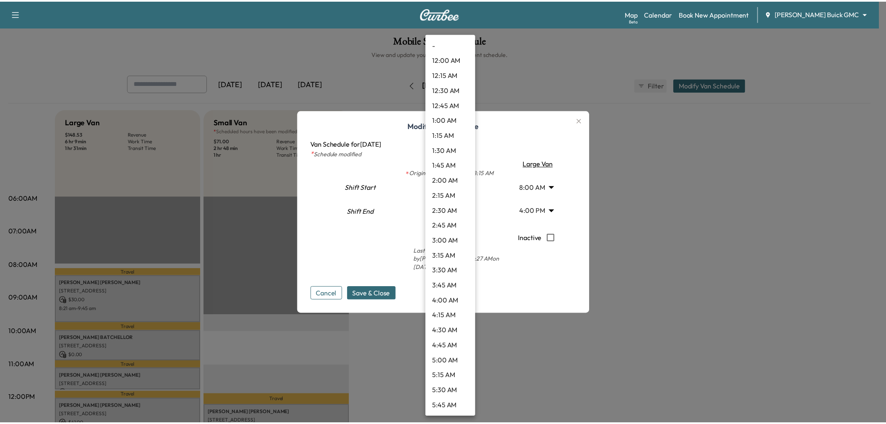
scroll to position [407, 0]
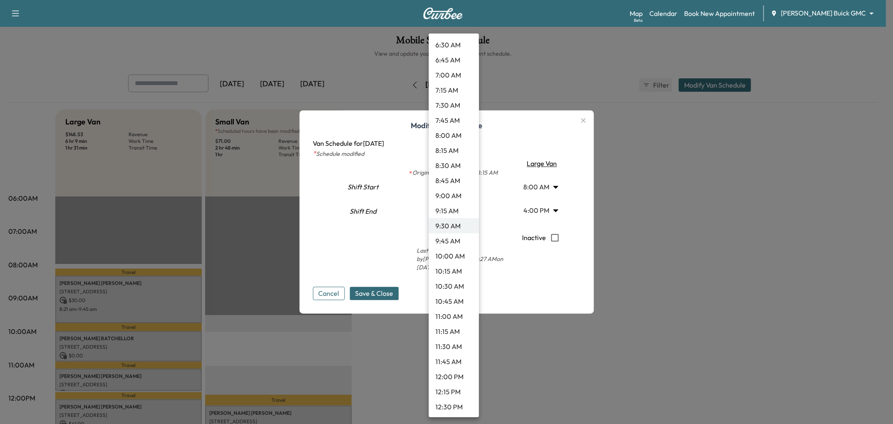
click at [455, 376] on li "12:00 PM" at bounding box center [454, 376] width 50 height 15
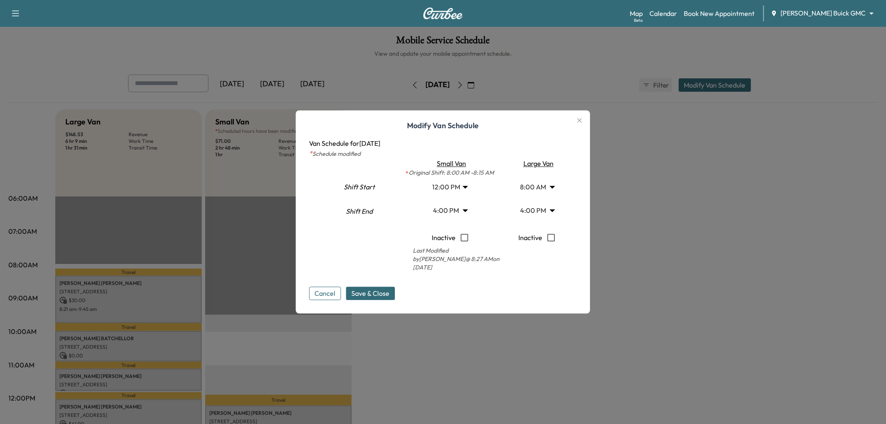
click at [374, 288] on span "Save & Close" at bounding box center [371, 293] width 38 height 10
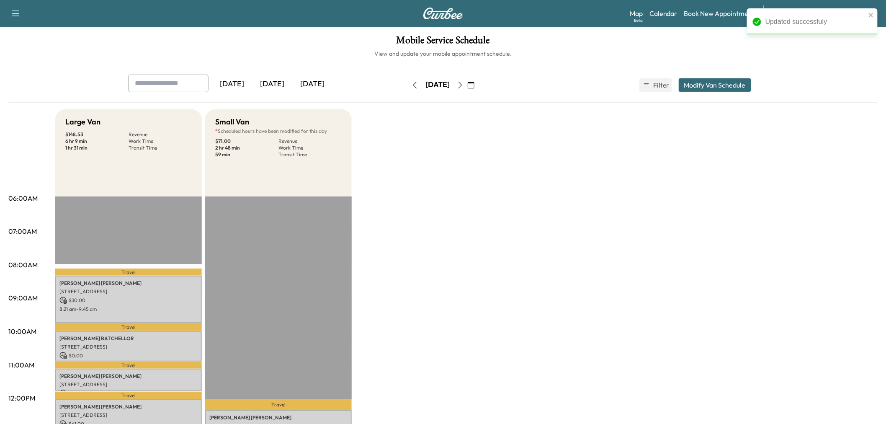
click at [517, 229] on div "Large Van $ 148.53 Revenue 6 hr 9 min Work Time 1 hr 31 min Transit Time Travel…" at bounding box center [466, 423] width 822 height 628
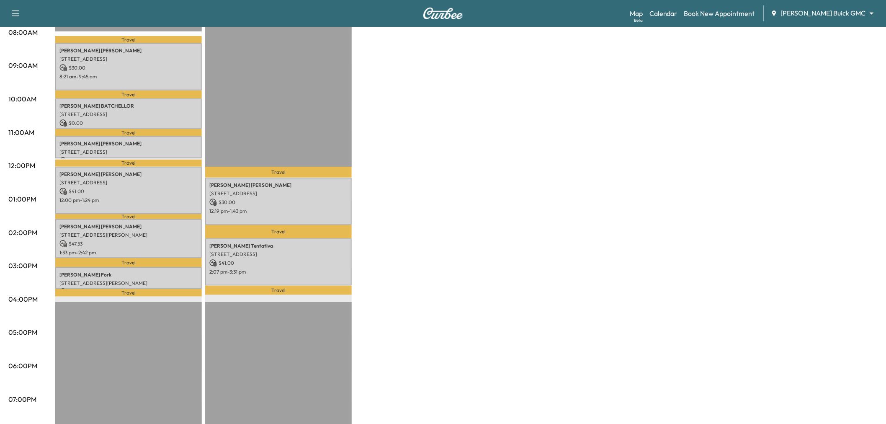
scroll to position [46, 0]
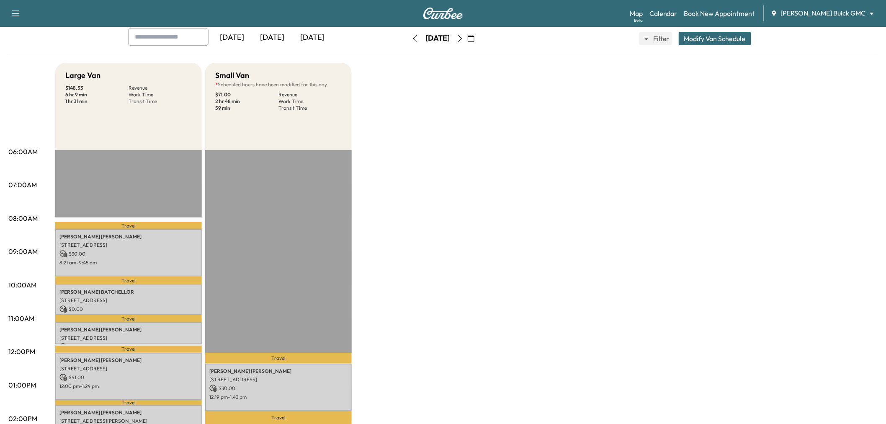
click at [463, 39] on icon "button" at bounding box center [460, 38] width 7 height 7
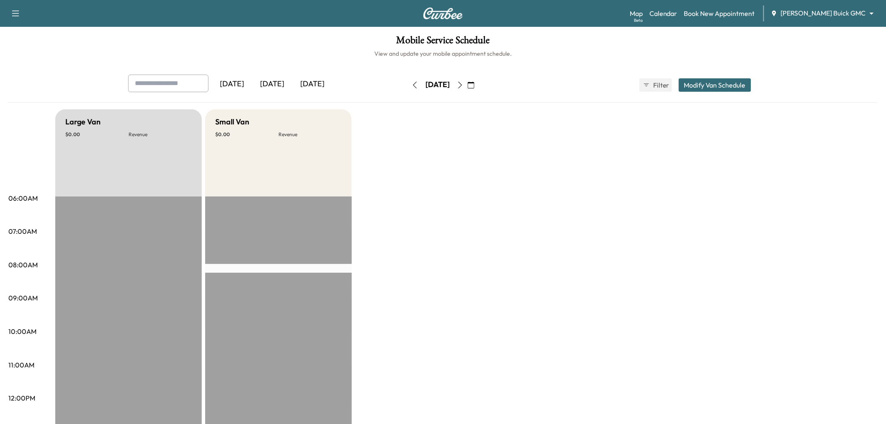
click at [463, 84] on icon "button" at bounding box center [460, 85] width 7 height 7
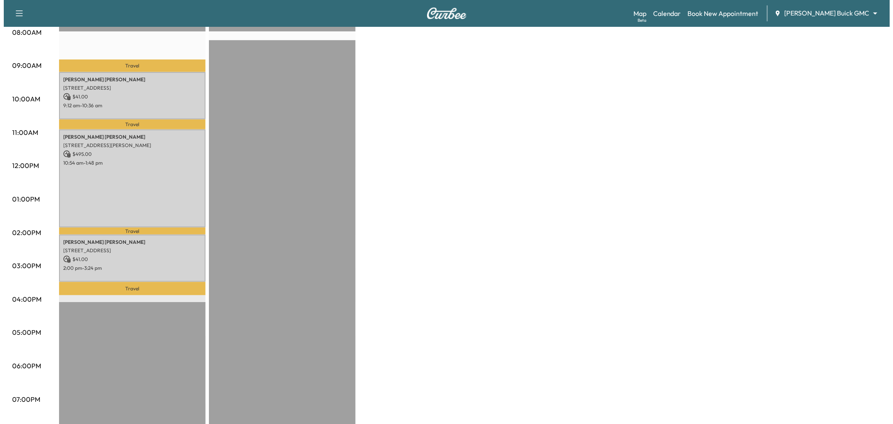
scroll to position [186, 0]
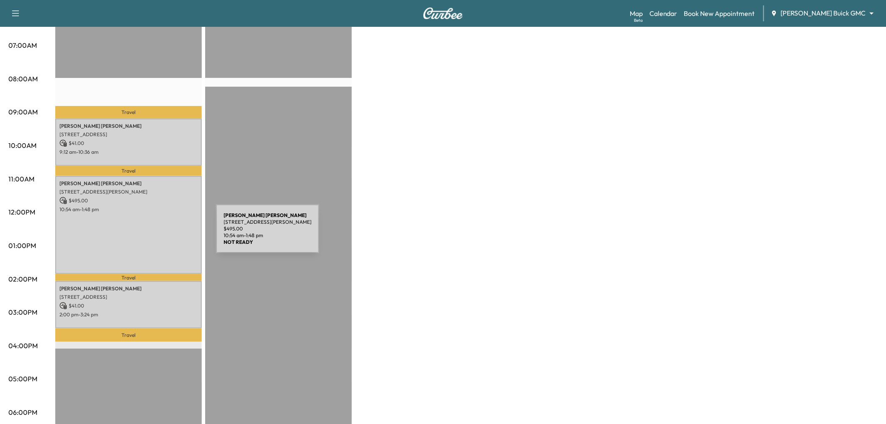
click at [153, 234] on div "[PERSON_NAME] [STREET_ADDRESS][PERSON_NAME] $ 495.00 10:54 am - 1:48 pm" at bounding box center [128, 225] width 147 height 98
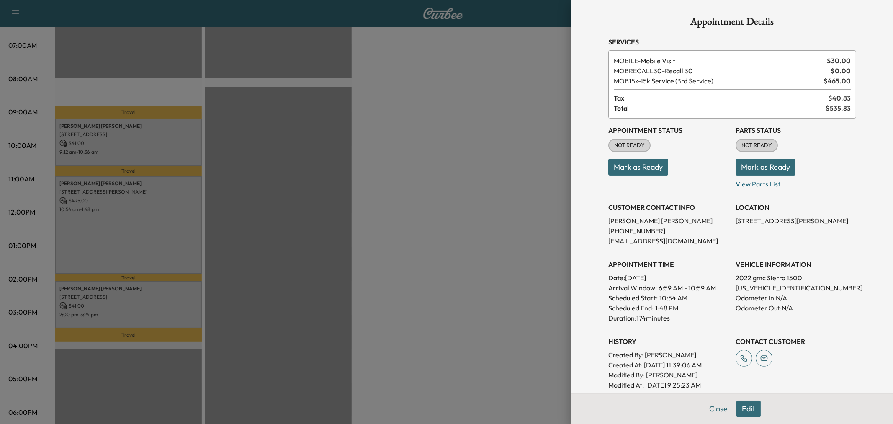
click at [432, 199] on div at bounding box center [446, 212] width 893 height 424
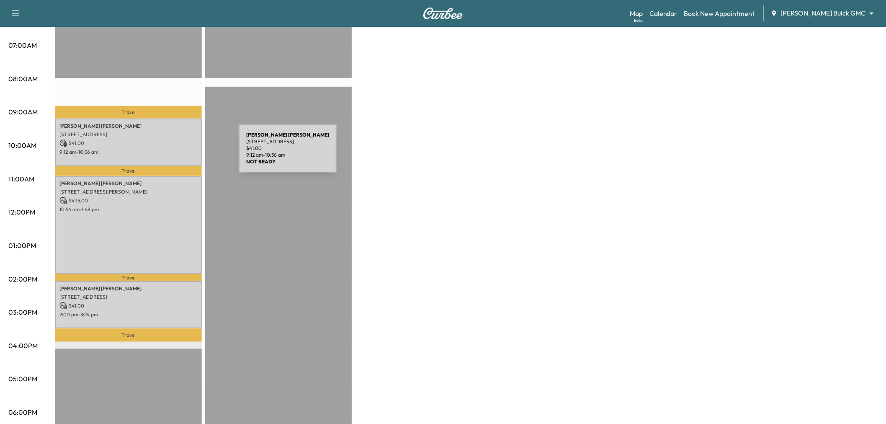
click at [176, 153] on div "[PERSON_NAME] [STREET_ADDRESS] $ 41.00 9:12 am - 10:36 am" at bounding box center [128, 141] width 147 height 47
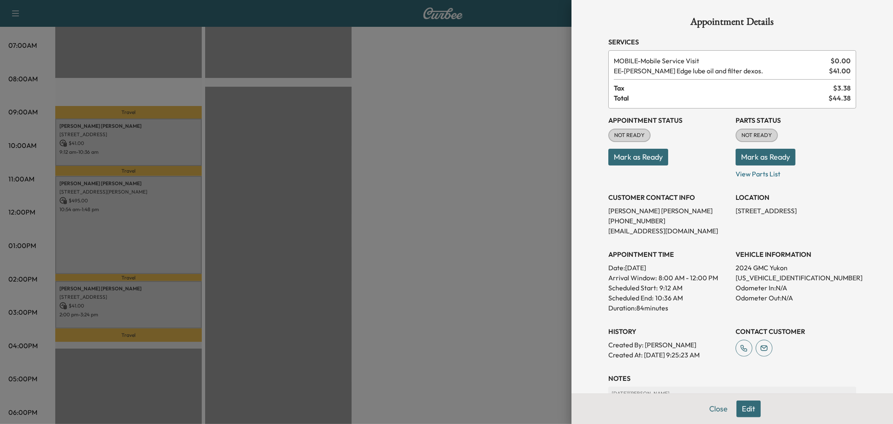
click at [152, 225] on div at bounding box center [446, 212] width 893 height 424
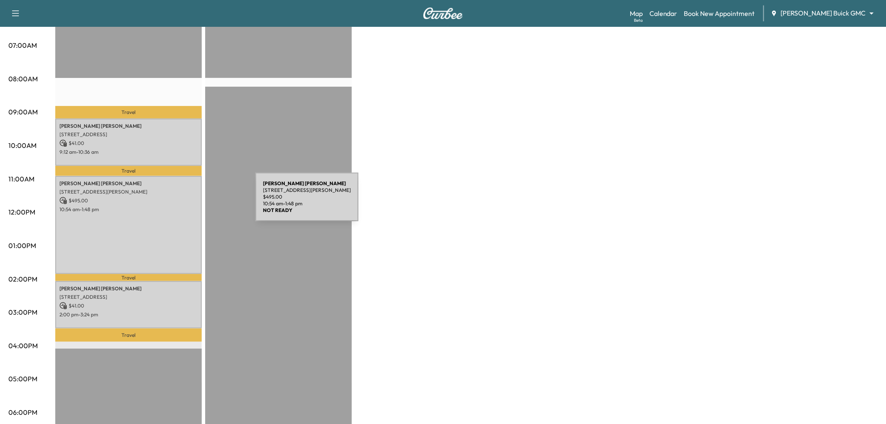
click at [103, 239] on div "[PERSON_NAME] [STREET_ADDRESS][PERSON_NAME] $ 495.00 10:54 am - 1:48 pm" at bounding box center [128, 225] width 147 height 98
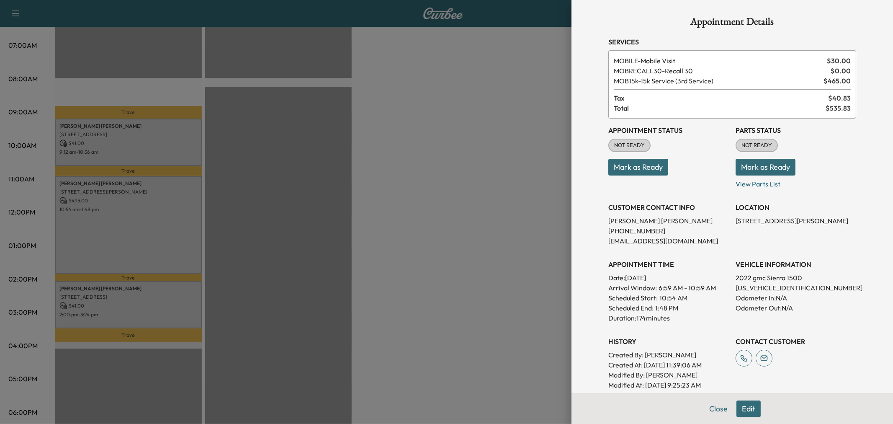
click at [743, 409] on button "Edit" at bounding box center [748, 408] width 24 height 17
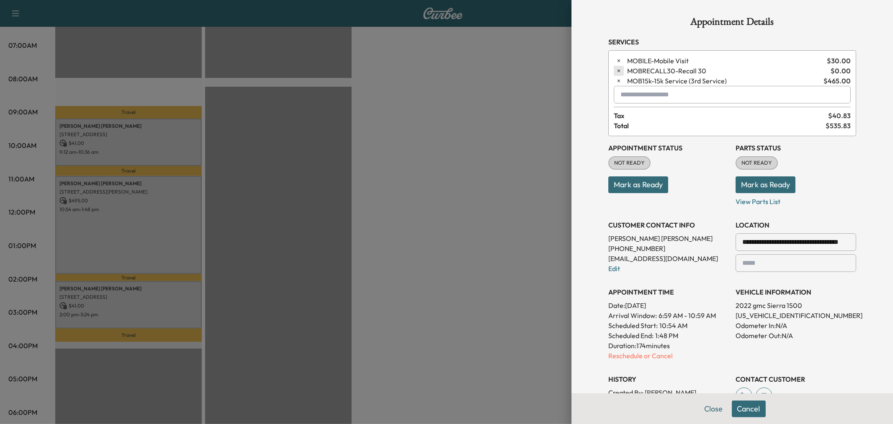
click at [616, 68] on icon "button" at bounding box center [619, 71] width 6 height 6
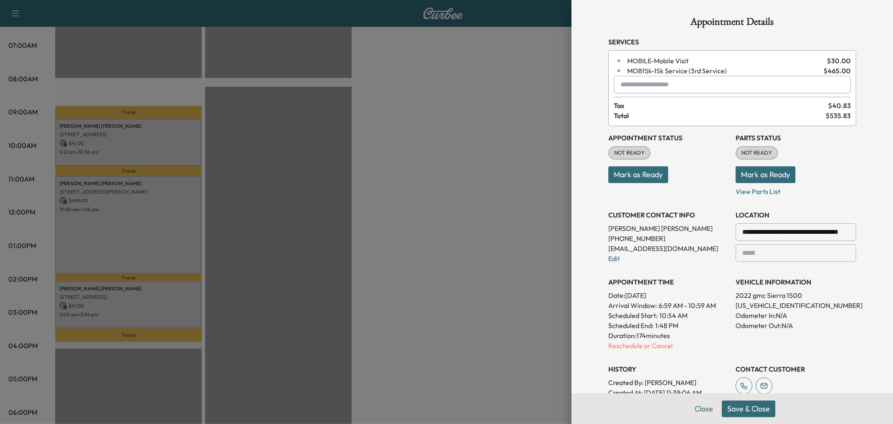
click at [743, 412] on button "Save & Close" at bounding box center [749, 408] width 54 height 17
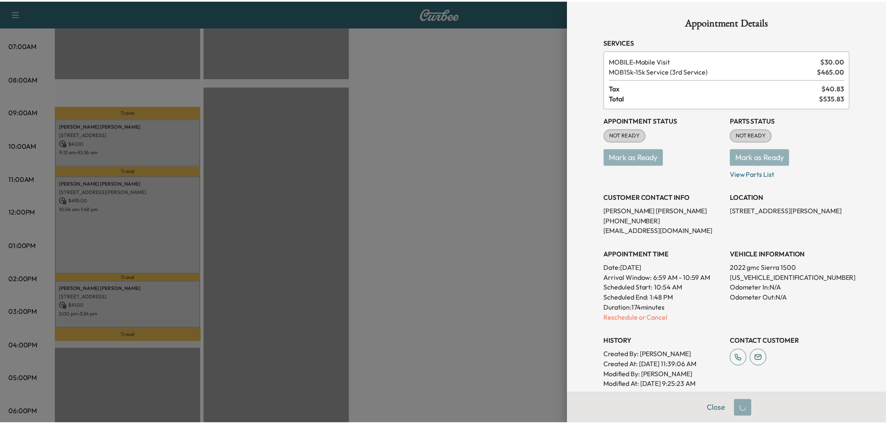
scroll to position [131, 0]
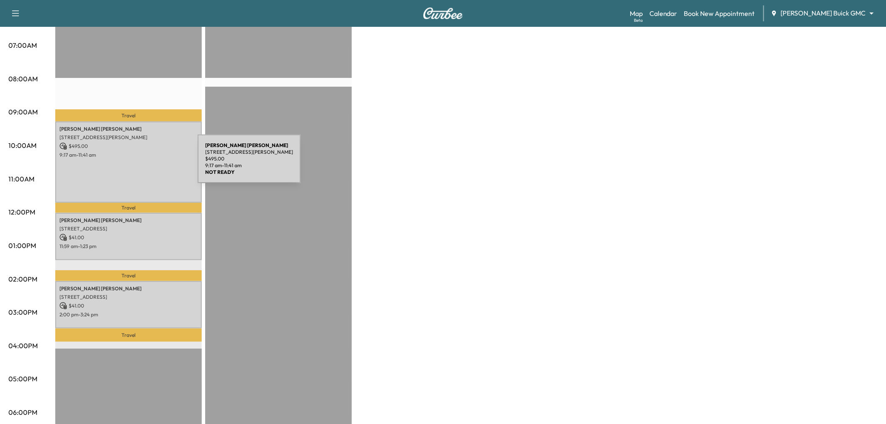
click at [135, 164] on div "[PERSON_NAME] [STREET_ADDRESS][PERSON_NAME] $ 495.00 9:17 am - 11:41 am" at bounding box center [128, 161] width 147 height 81
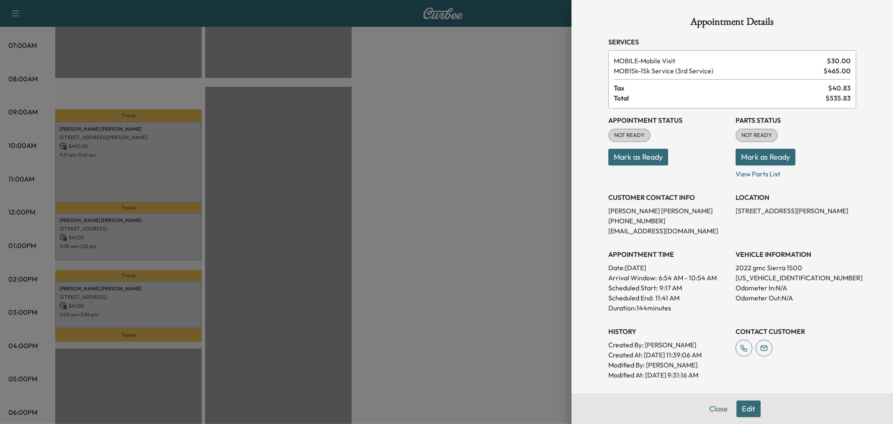
click at [119, 233] on div at bounding box center [446, 212] width 893 height 424
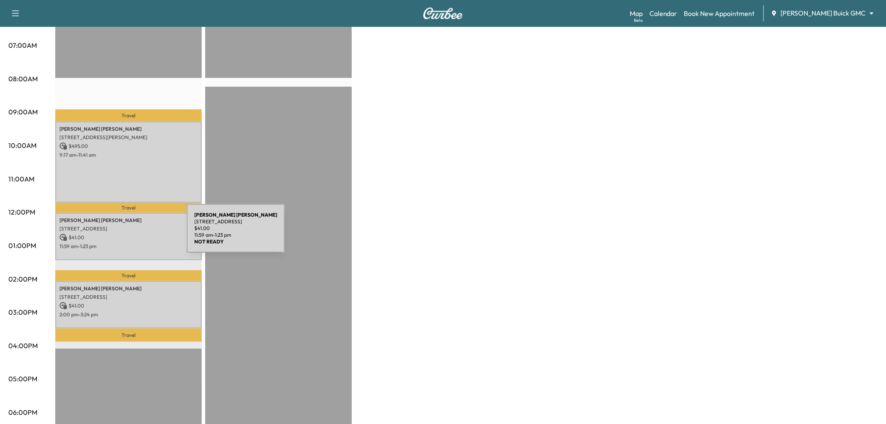
click at [133, 243] on p "11:59 am - 1:23 pm" at bounding box center [128, 246] width 138 height 7
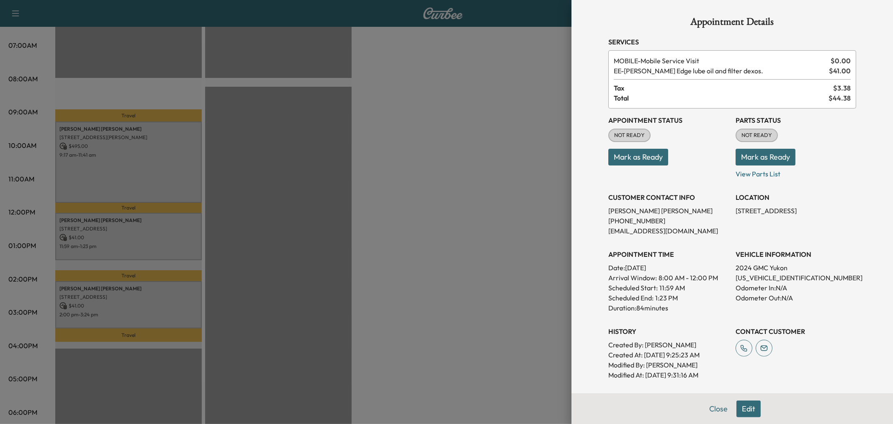
click at [133, 243] on div at bounding box center [446, 212] width 893 height 424
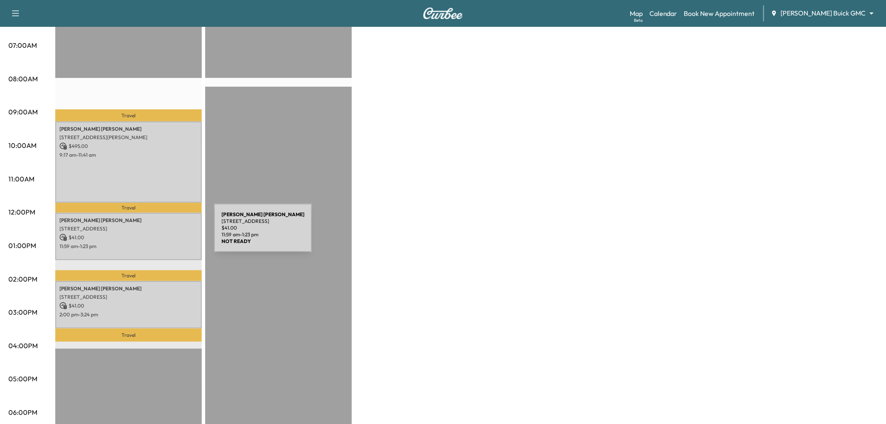
click at [147, 245] on p "11:59 am - 1:23 pm" at bounding box center [128, 246] width 138 height 7
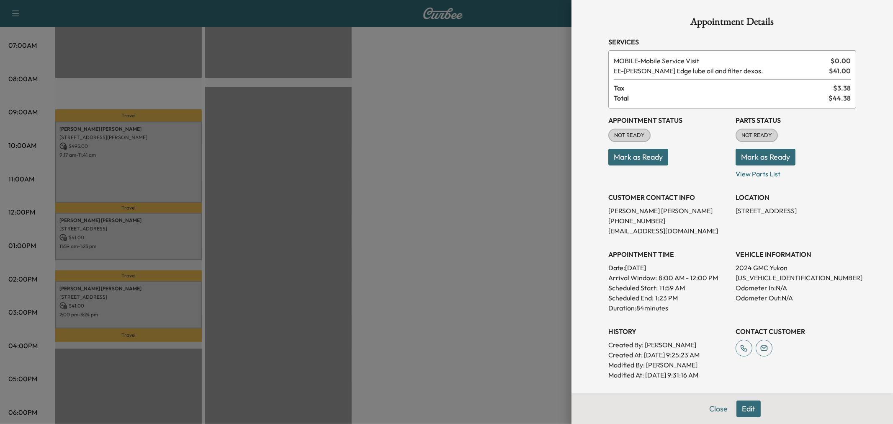
click at [151, 293] on div at bounding box center [446, 212] width 893 height 424
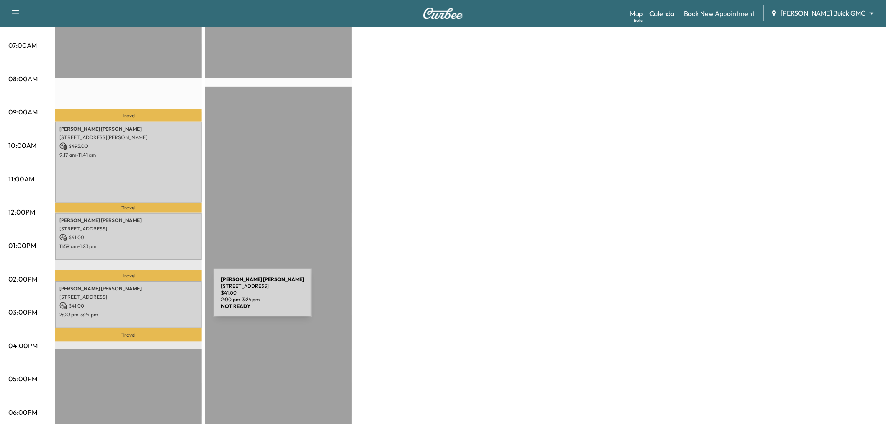
click at [151, 304] on p "$ 41.00" at bounding box center [128, 306] width 138 height 8
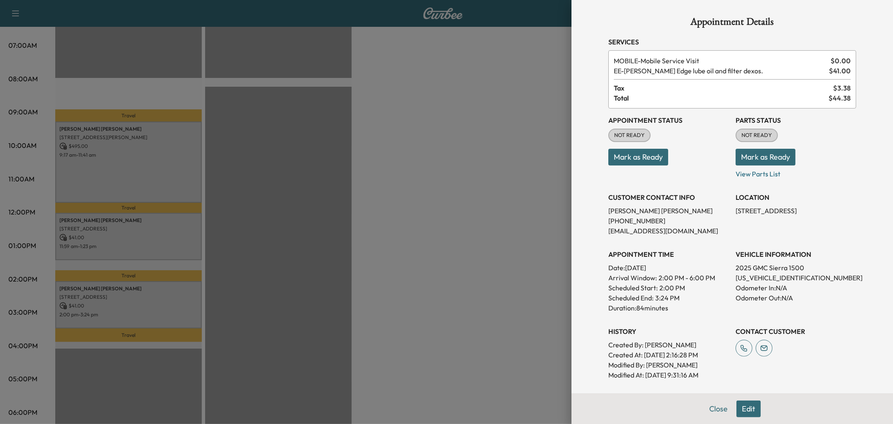
click at [151, 304] on div at bounding box center [446, 212] width 893 height 424
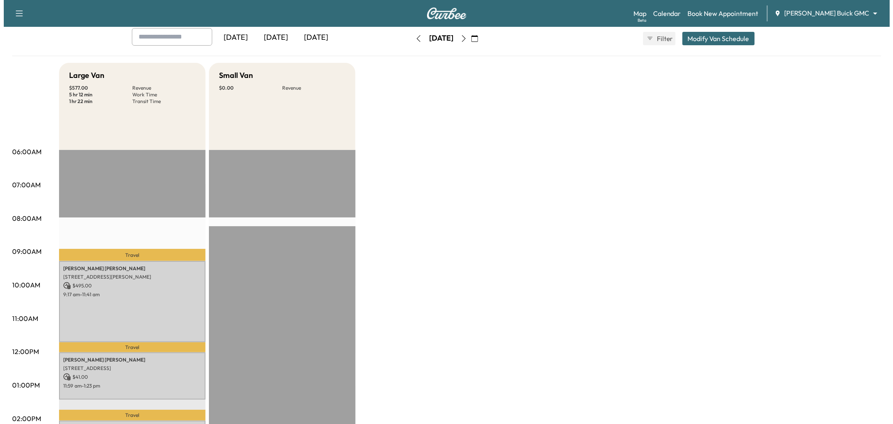
scroll to position [0, 0]
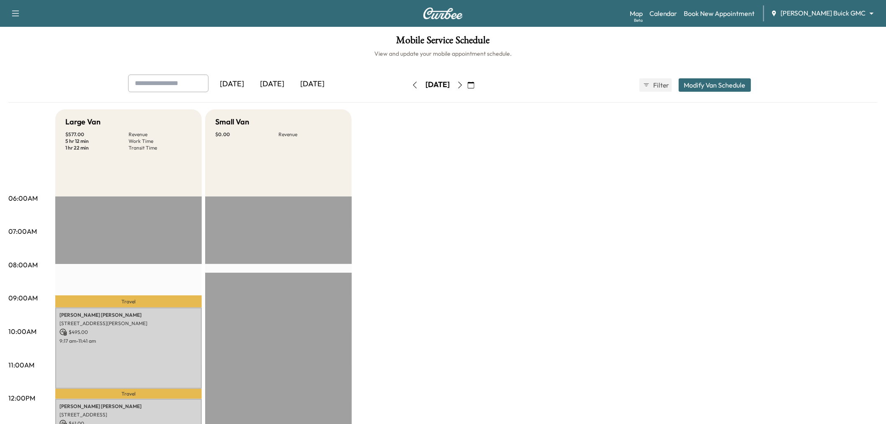
click at [702, 86] on button "Modify Van Schedule" at bounding box center [715, 84] width 72 height 13
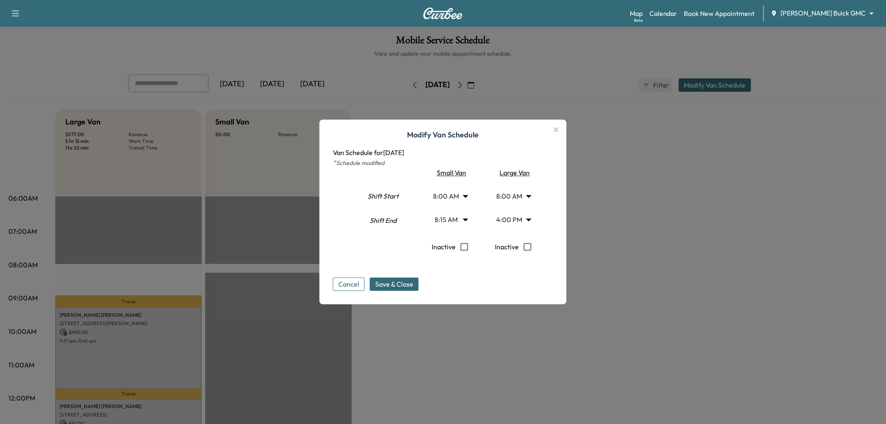
click at [521, 218] on body "Support Log Out Map Beta Calendar Book New Appointment [PERSON_NAME] Buick GMC …" at bounding box center [443, 212] width 886 height 424
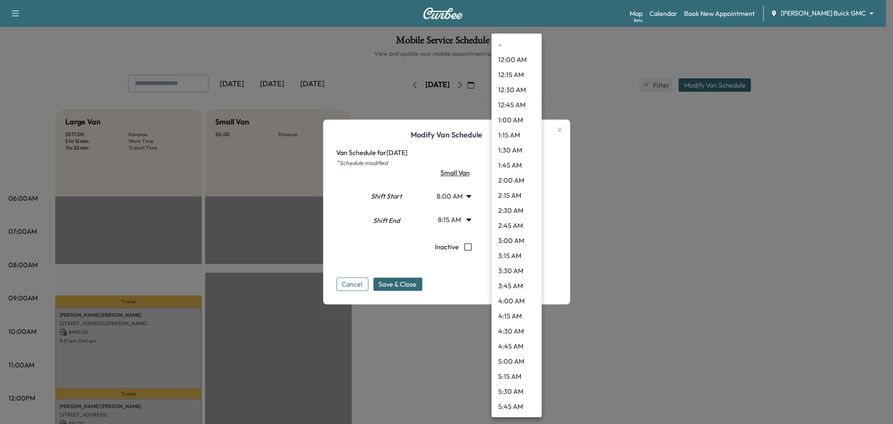
scroll to position [798, 0]
click at [463, 279] on div at bounding box center [446, 212] width 893 height 424
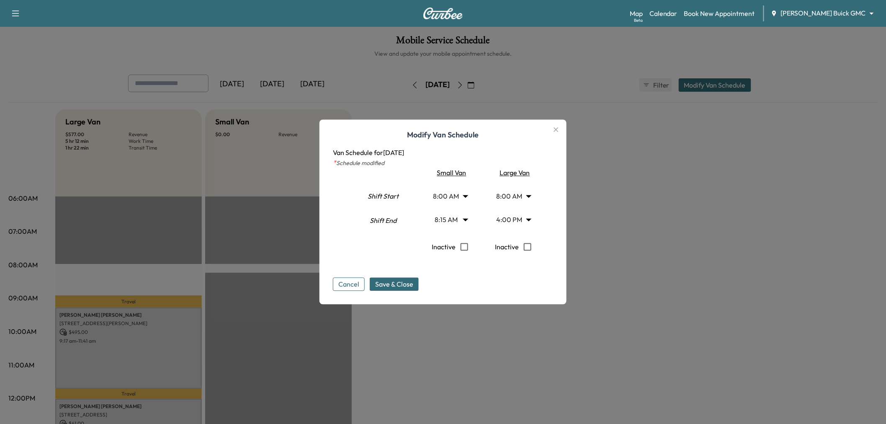
click at [451, 195] on body "Support Log Out Map Beta Calendar Book New Appointment [PERSON_NAME] Buick GMC …" at bounding box center [443, 212] width 886 height 424
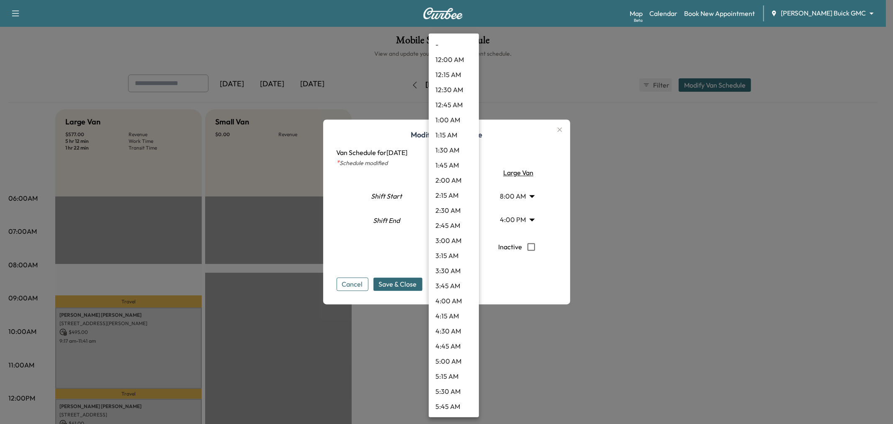
scroll to position [316, 0]
click at [451, 344] on li "10:00 AM" at bounding box center [454, 346] width 50 height 15
type input "**"
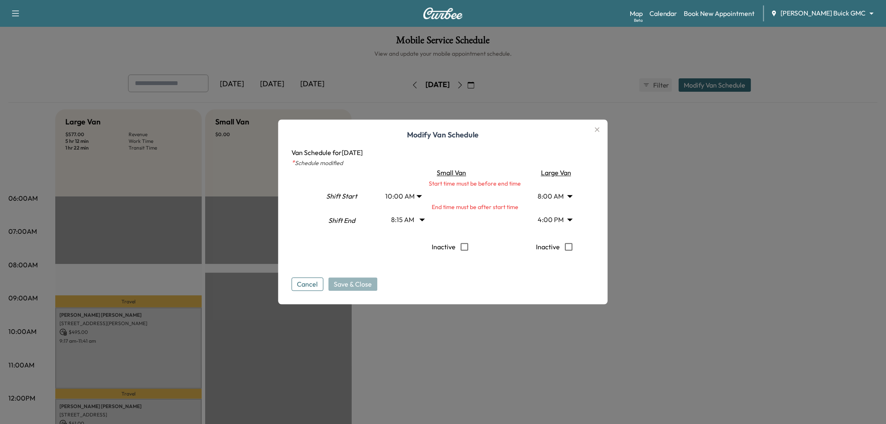
click at [413, 219] on body "Support Log Out Map Beta Calendar Book New Appointment [PERSON_NAME] Buick GMC …" at bounding box center [443, 212] width 886 height 424
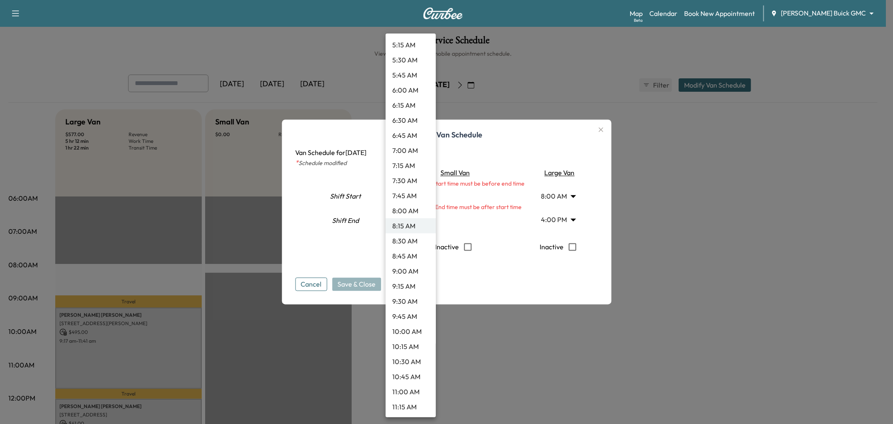
scroll to position [378, 0]
click at [411, 404] on li "12:00 PM" at bounding box center [411, 405] width 50 height 15
type input "**"
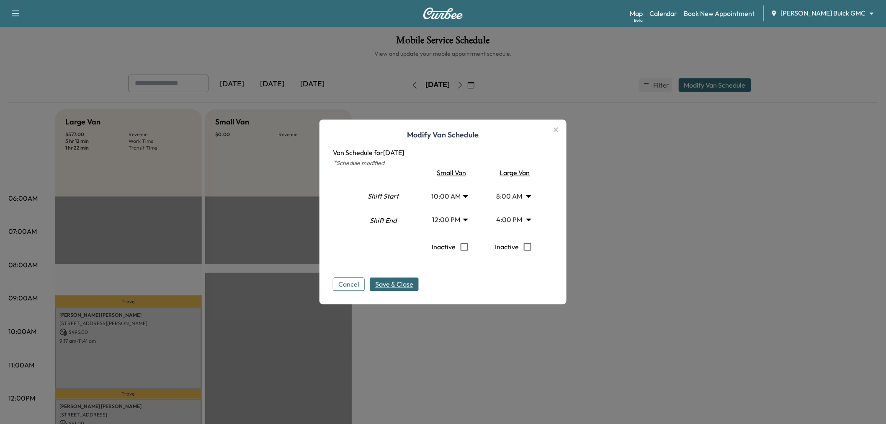
click at [395, 279] on span "Save & Close" at bounding box center [394, 284] width 38 height 10
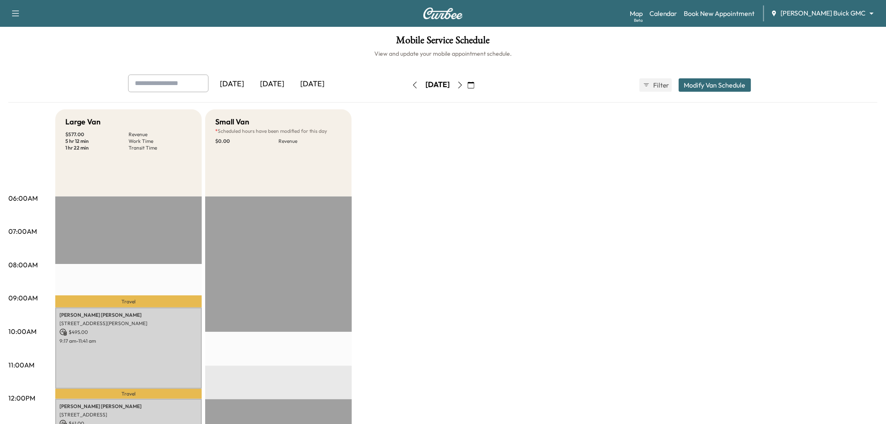
click at [697, 86] on button "Modify Van Schedule" at bounding box center [715, 84] width 72 height 13
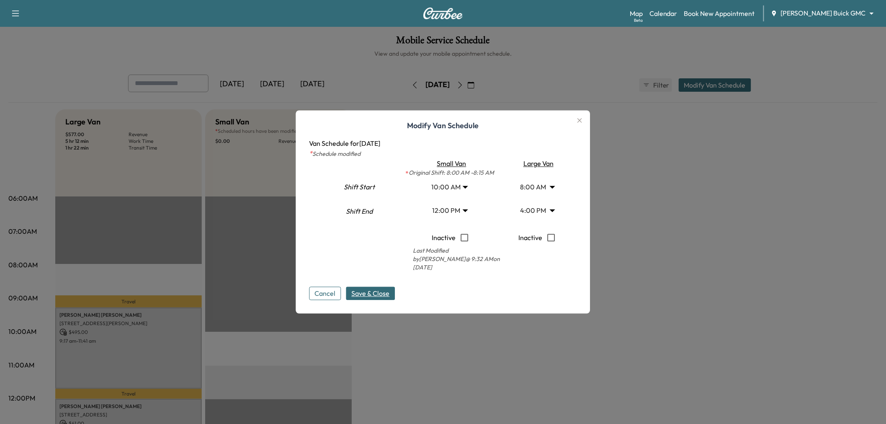
click at [462, 193] on body "Support Log Out Map Beta Calendar Book New Appointment [PERSON_NAME] Buick GMC …" at bounding box center [443, 212] width 886 height 424
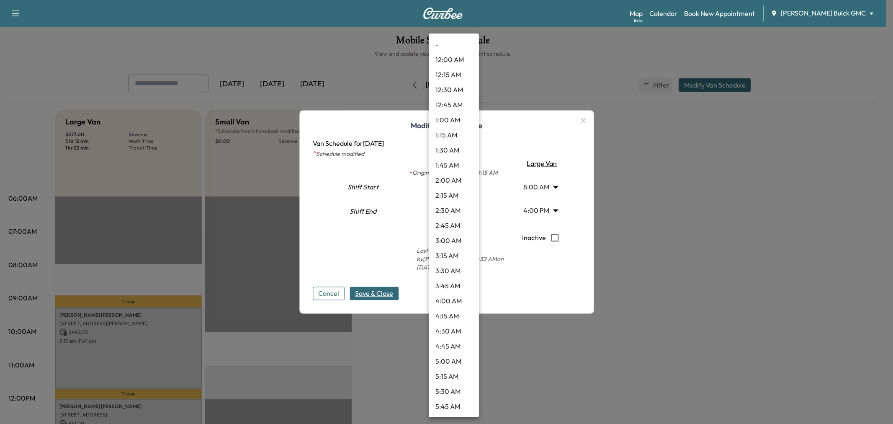
scroll to position [437, 0]
click at [450, 103] on li "8:00 AM" at bounding box center [454, 105] width 50 height 15
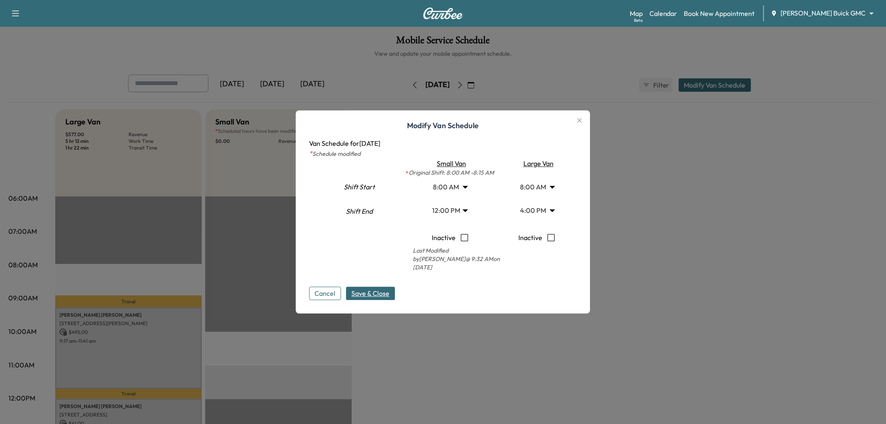
click at [375, 287] on button "Save & Close" at bounding box center [370, 293] width 49 height 13
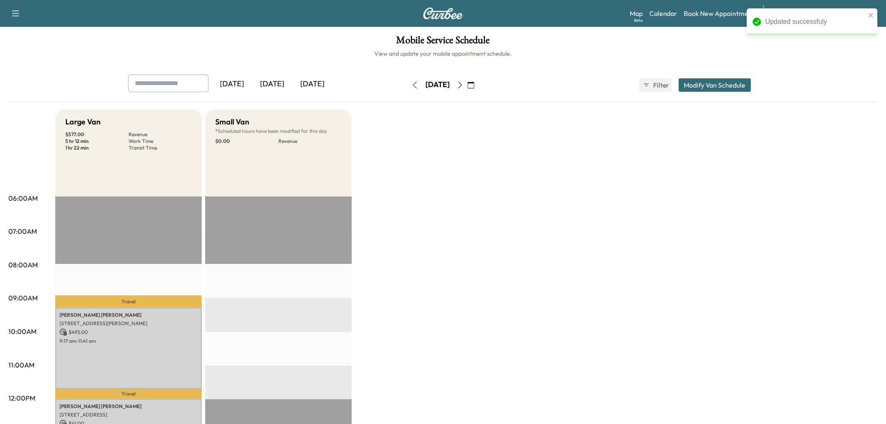
click at [478, 86] on button "button" at bounding box center [471, 84] width 14 height 13
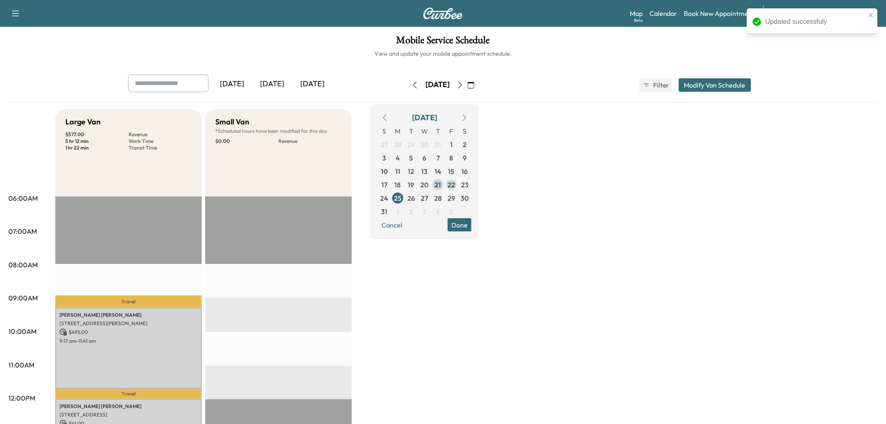
click at [455, 183] on span "22" at bounding box center [452, 184] width 8 height 10
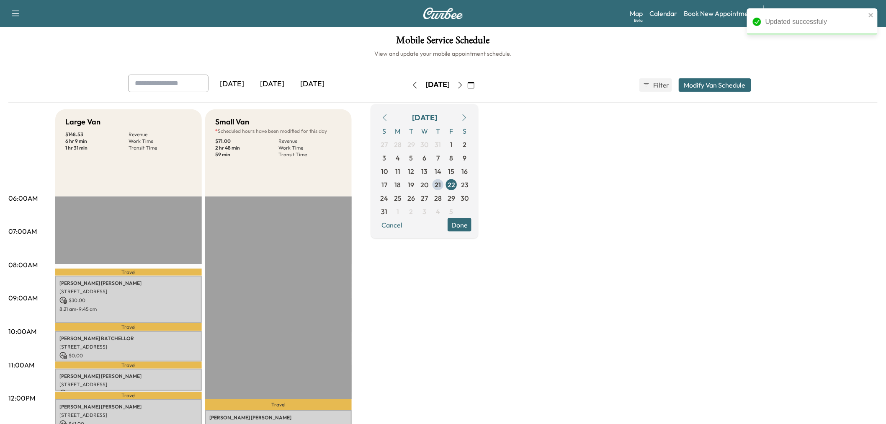
click at [471, 229] on button "Done" at bounding box center [460, 224] width 24 height 13
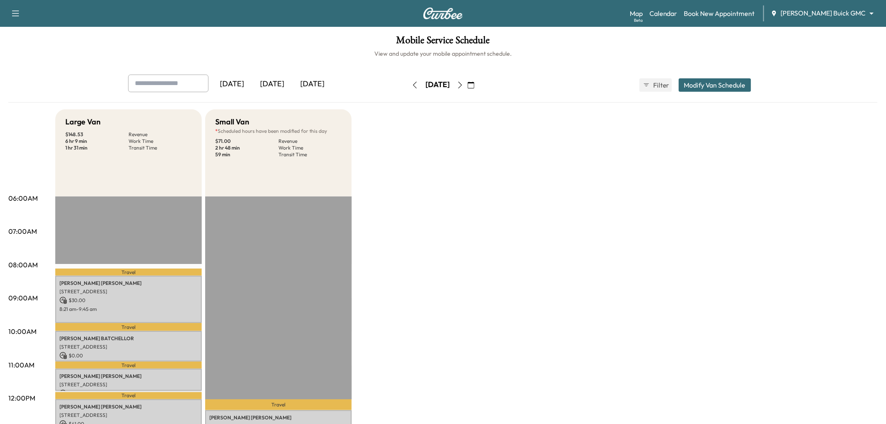
click at [695, 85] on button "Modify Van Schedule" at bounding box center [715, 84] width 72 height 13
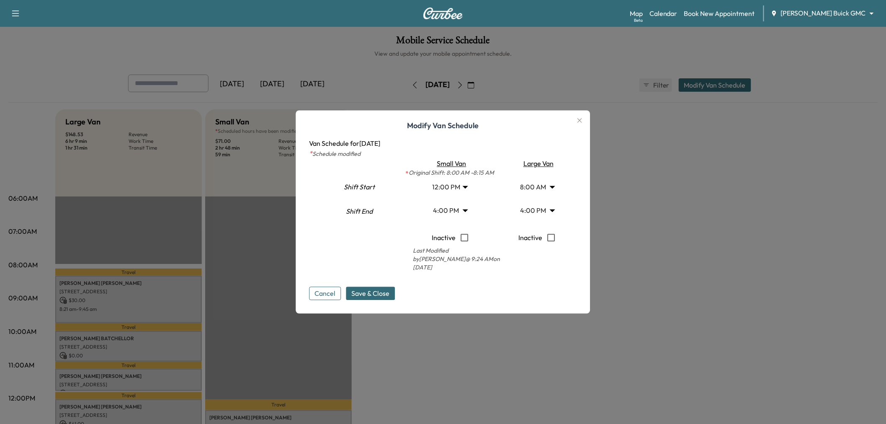
click at [461, 189] on body "Support Log Out Map Beta Calendar Book New Appointment [PERSON_NAME] Buick GMC …" at bounding box center [443, 212] width 886 height 424
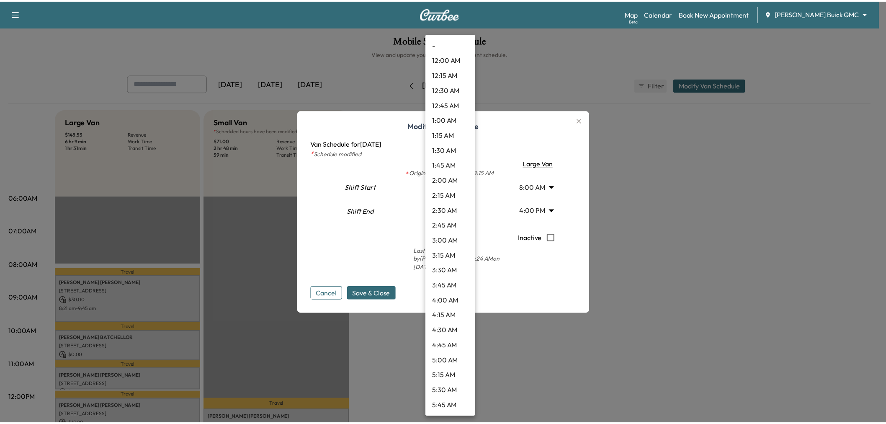
scroll to position [557, 0]
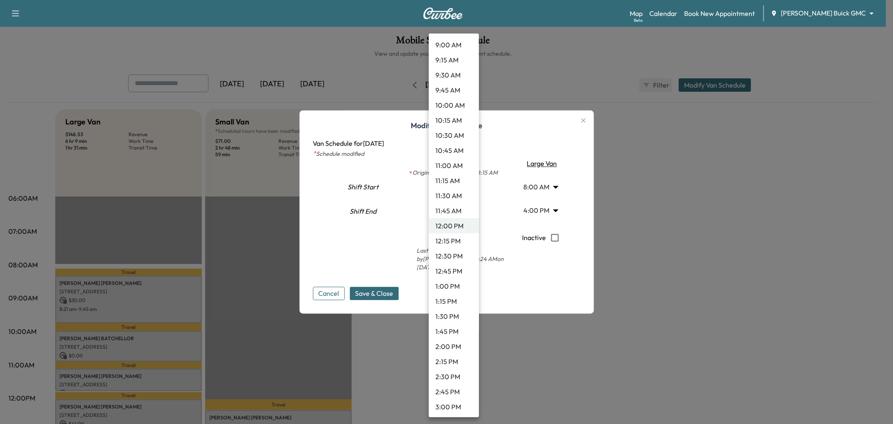
click at [453, 92] on li "9:45 AM" at bounding box center [454, 89] width 50 height 15
type input "****"
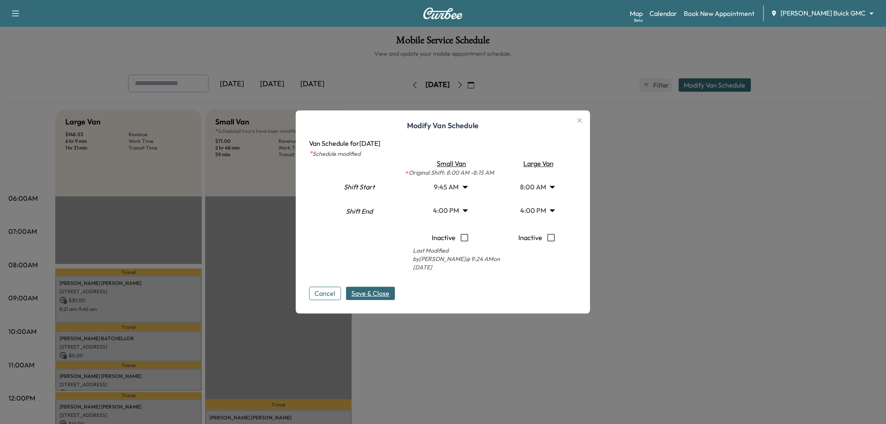
click at [384, 293] on span "Save & Close" at bounding box center [371, 293] width 38 height 10
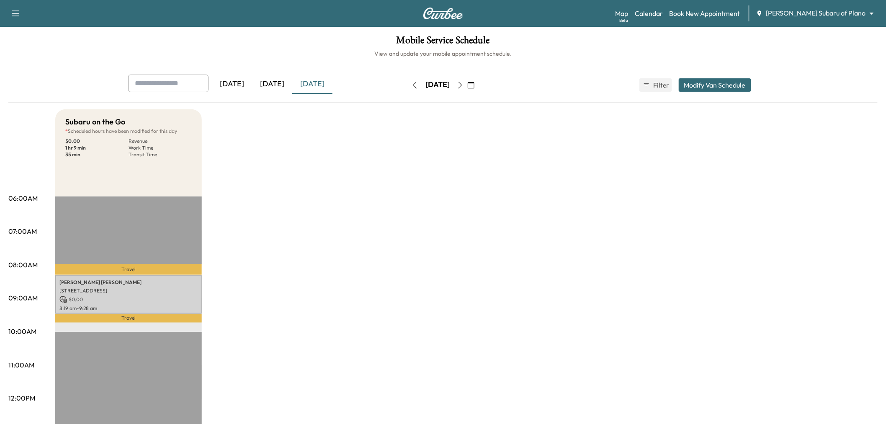
click at [463, 82] on icon "button" at bounding box center [460, 85] width 7 height 7
click at [471, 82] on div "[DATE]" at bounding box center [441, 84] width 59 height 13
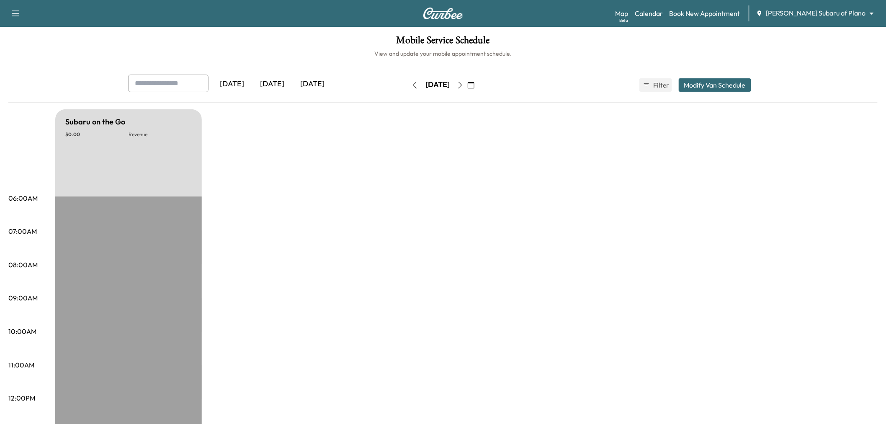
click at [463, 82] on icon "button" at bounding box center [460, 85] width 7 height 7
click at [463, 83] on icon "button" at bounding box center [460, 85] width 7 height 7
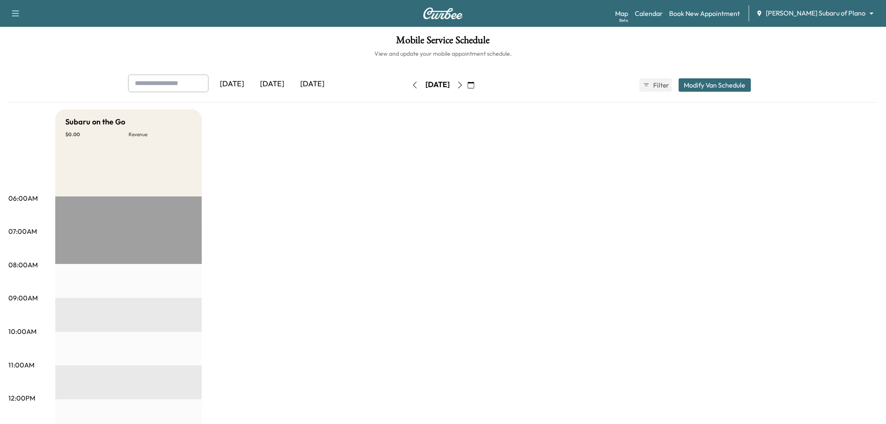
click at [343, 216] on div "Subaru on the Go $ 0.00 Revenue EST Start" at bounding box center [466, 423] width 822 height 628
click at [321, 81] on div "[DATE]" at bounding box center [312, 84] width 40 height 19
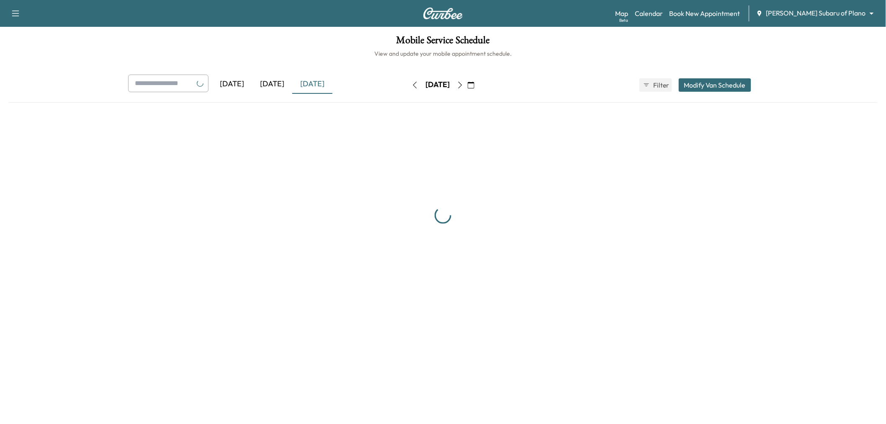
scroll to position [46, 0]
